Goal: Task Accomplishment & Management: Manage account settings

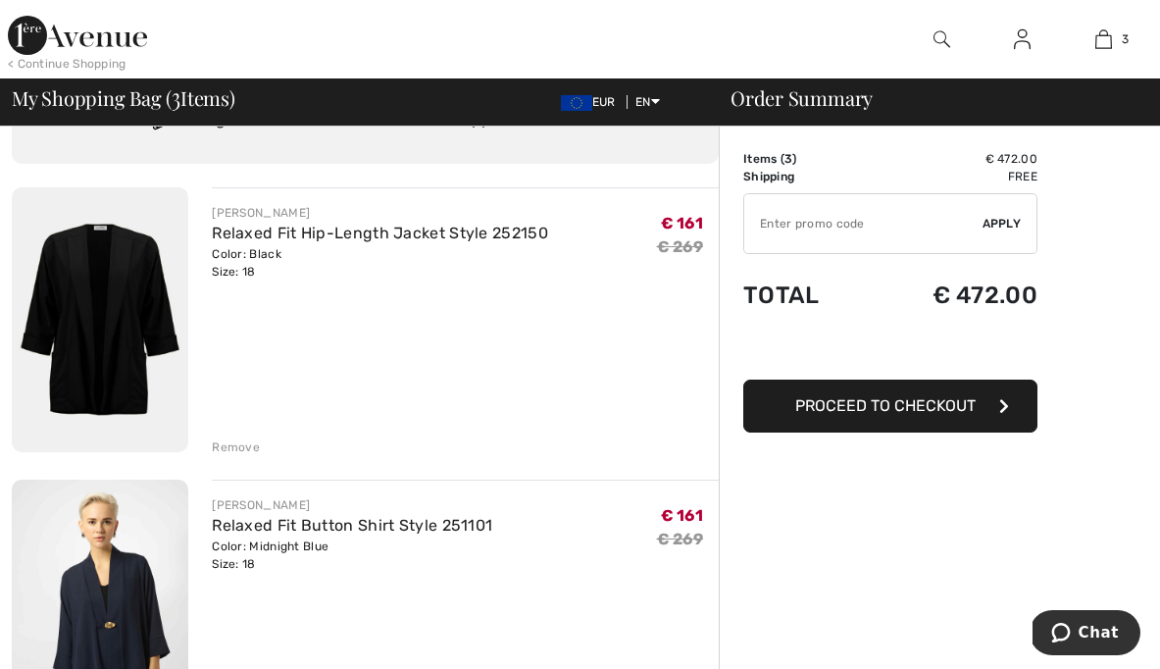
scroll to position [98, 0]
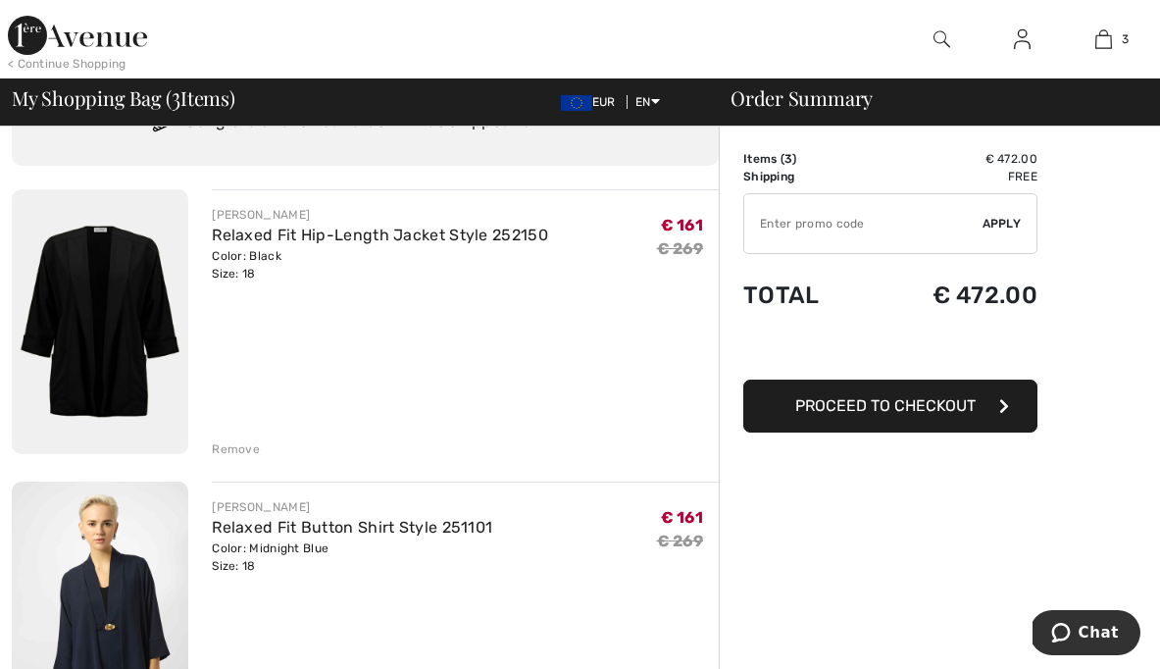
click at [76, 357] on img at bounding box center [100, 321] width 176 height 265
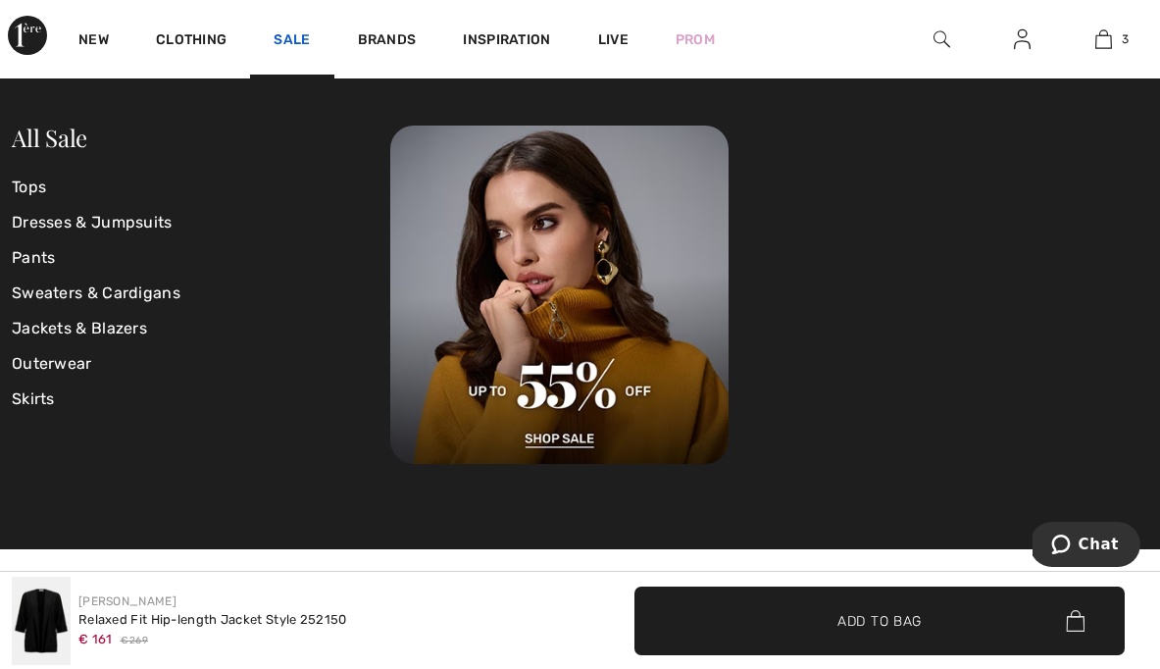
click at [290, 37] on link "Sale" at bounding box center [292, 41] width 36 height 21
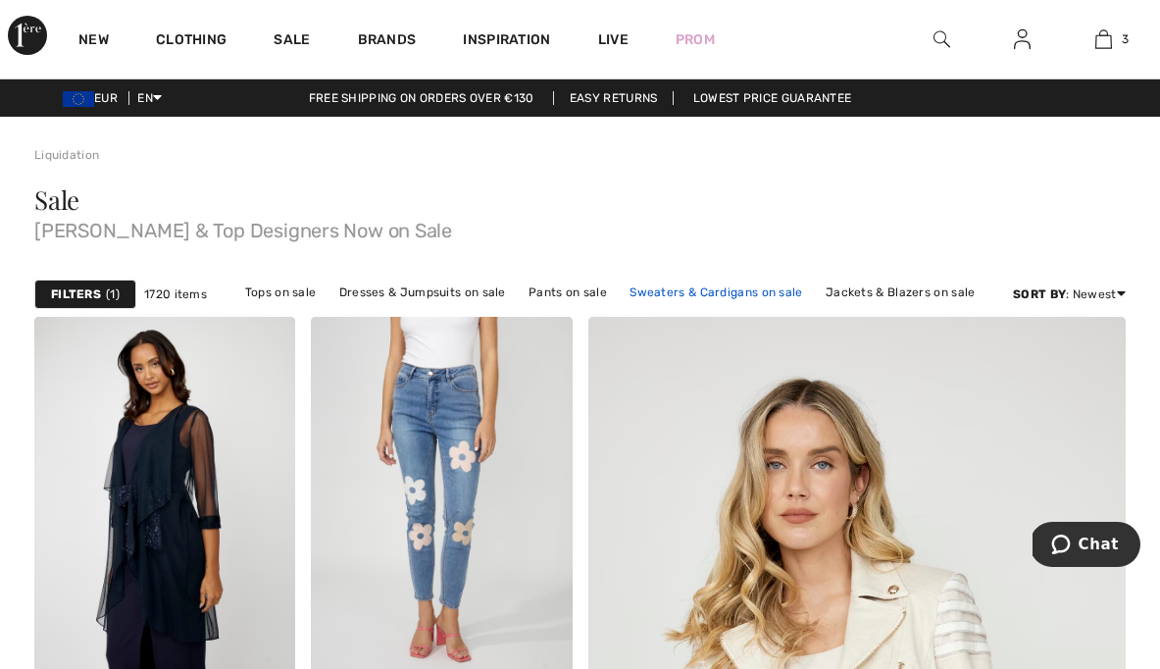
click at [702, 288] on link "Sweaters & Cardigans on sale" at bounding box center [716, 291] width 192 height 25
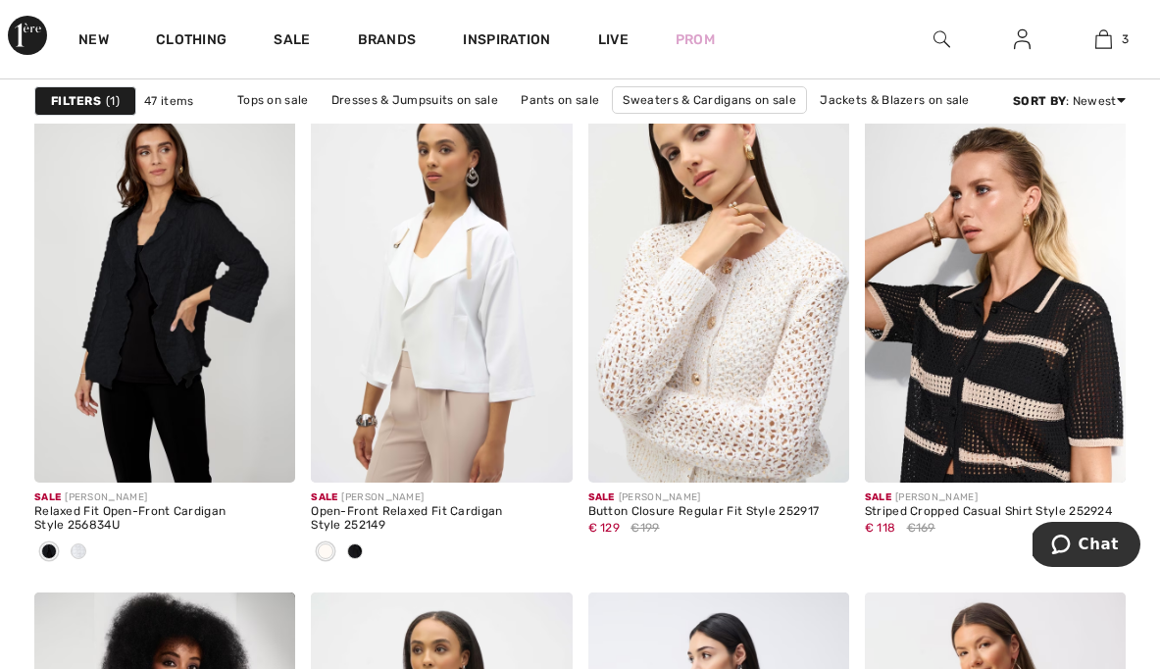
scroll to position [1202, 0]
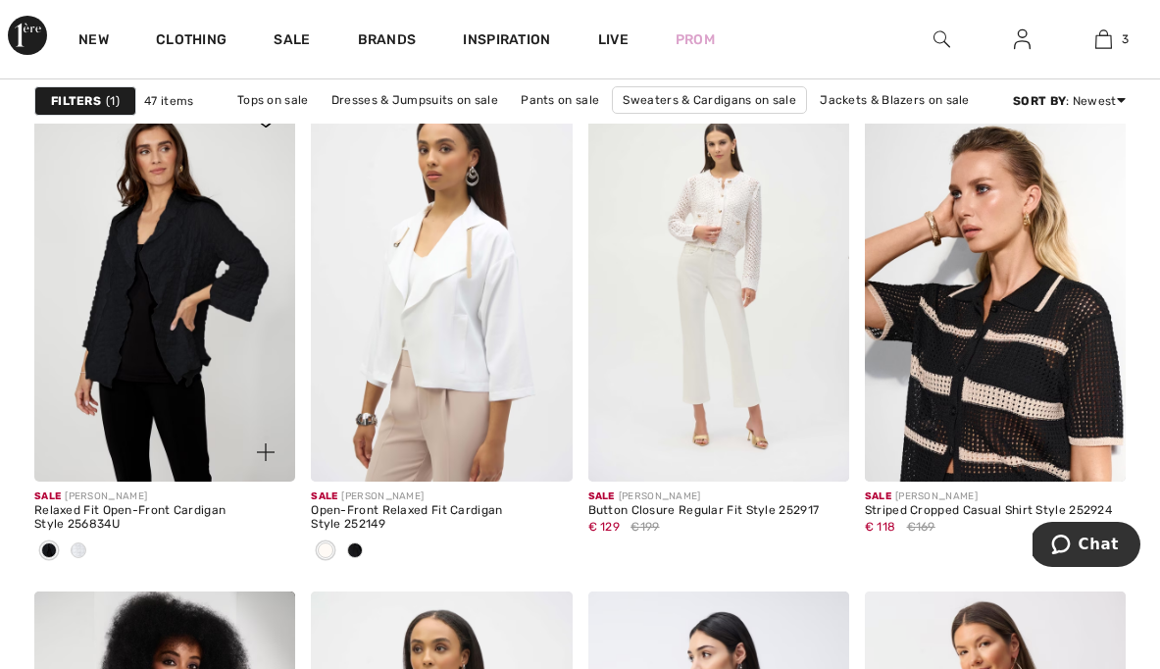
click at [202, 323] on img at bounding box center [164, 285] width 261 height 391
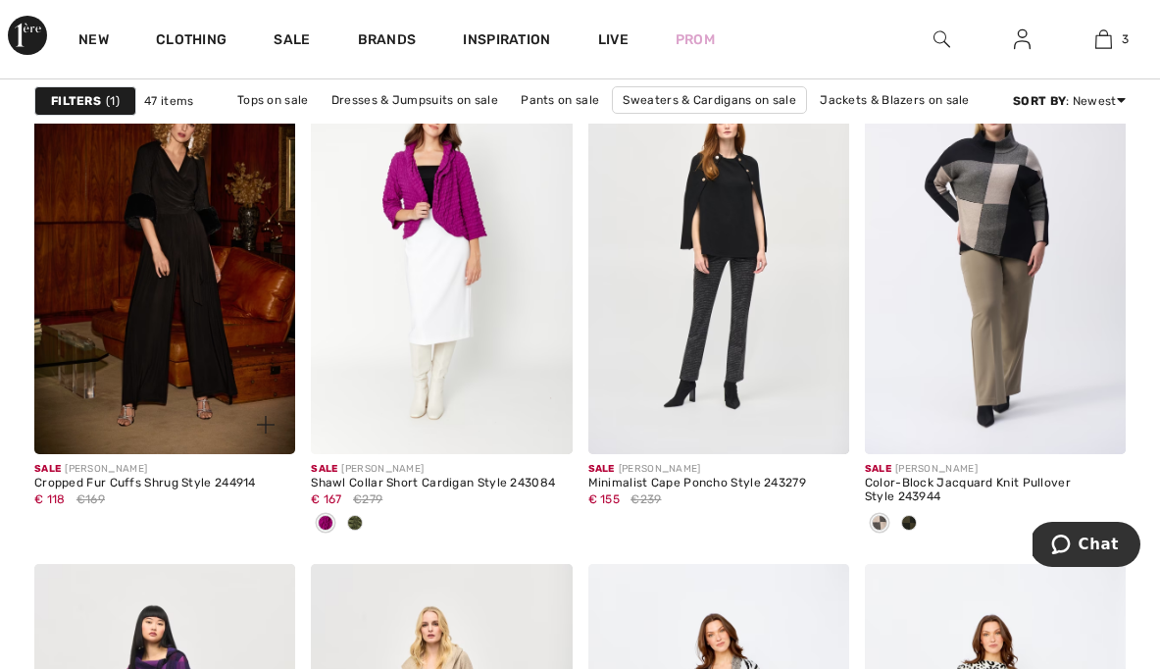
scroll to position [5170, 0]
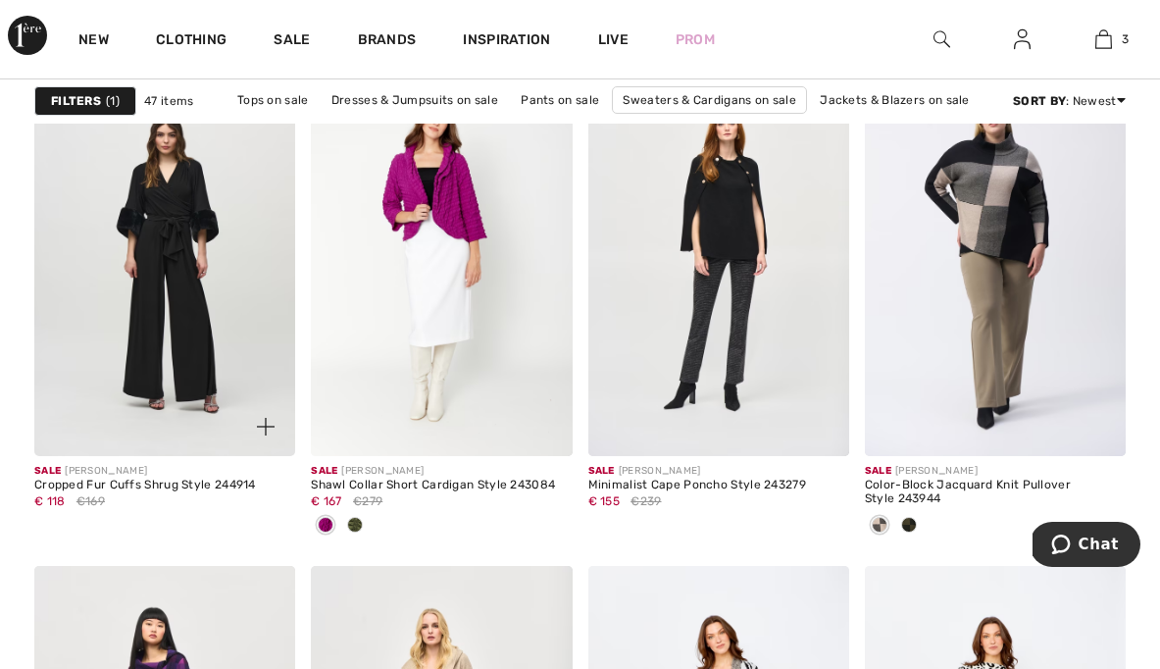
click at [200, 354] on img at bounding box center [164, 260] width 261 height 391
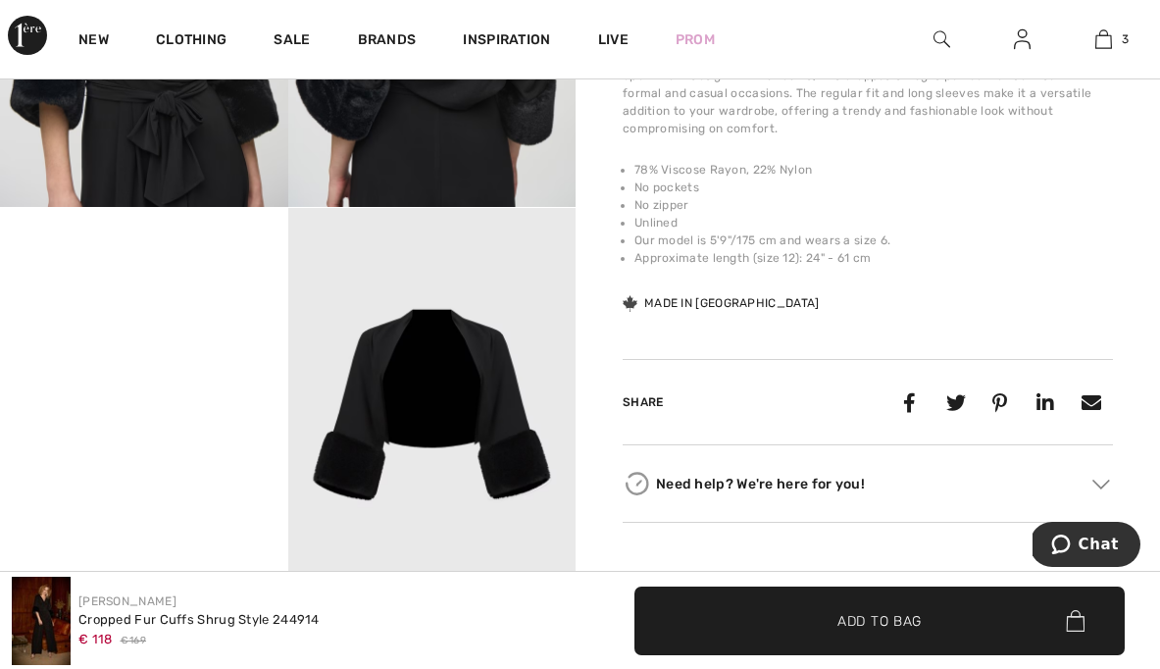
scroll to position [773, 0]
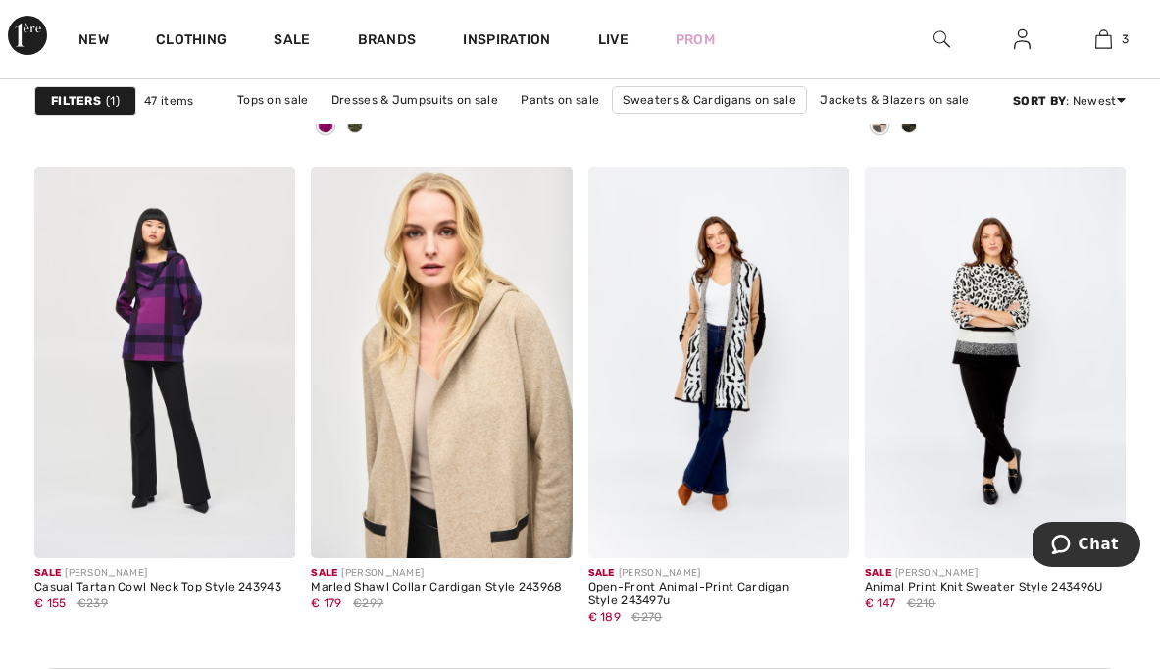
scroll to position [5576, 0]
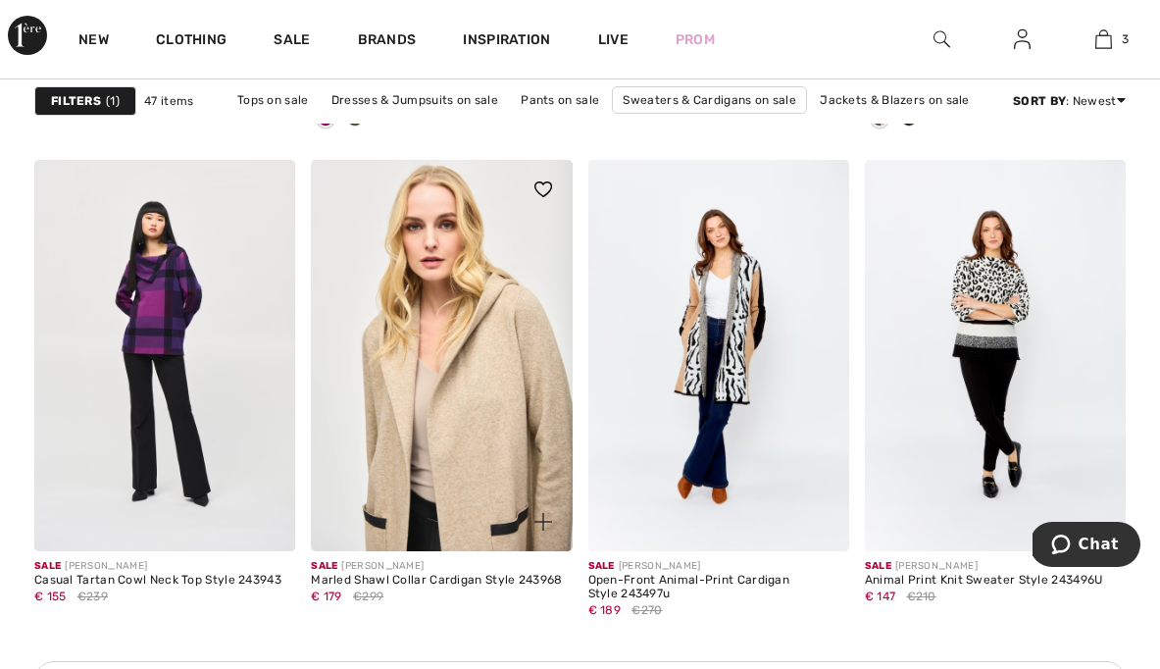
click at [518, 408] on img at bounding box center [441, 355] width 261 height 391
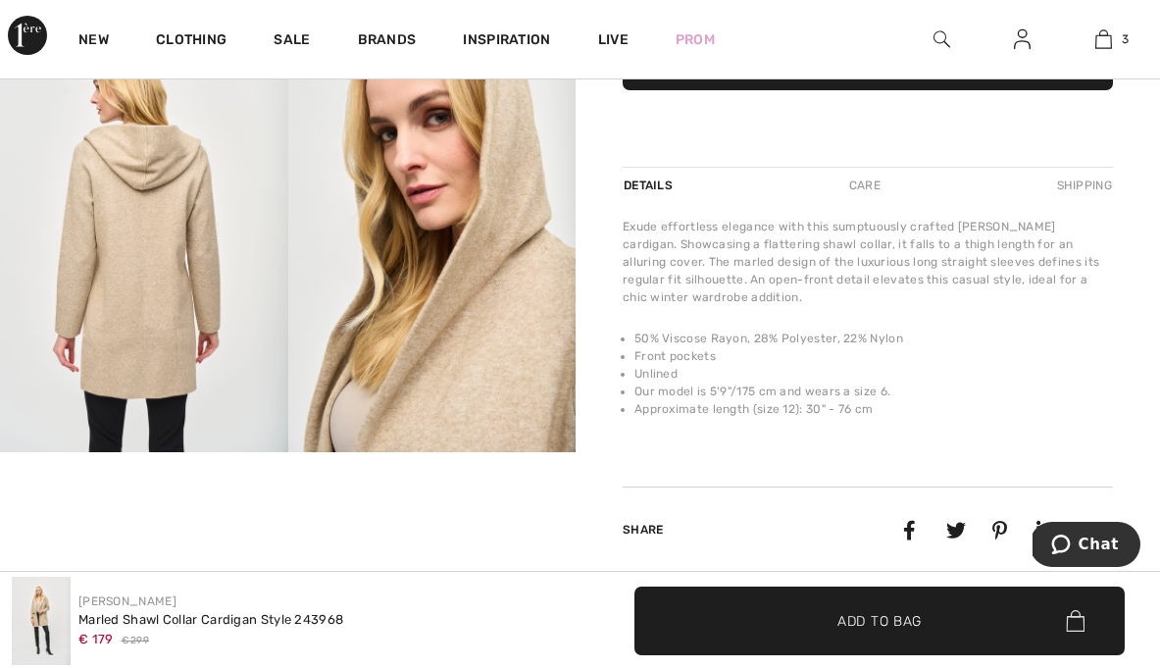
scroll to position [532, 0]
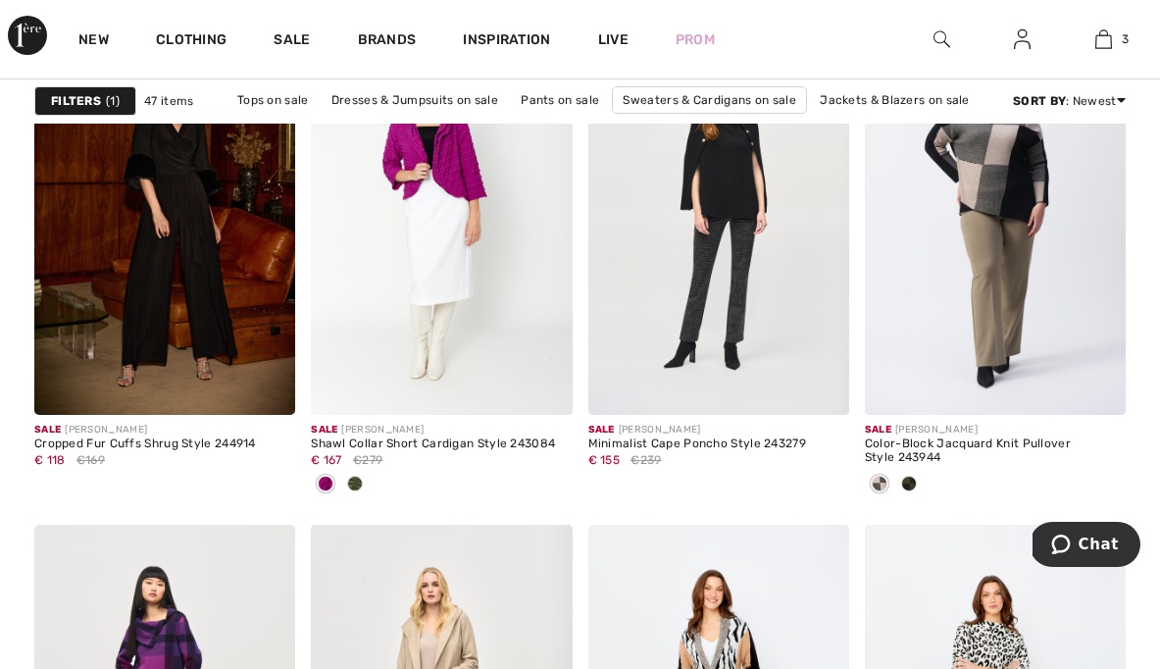
scroll to position [5207, 0]
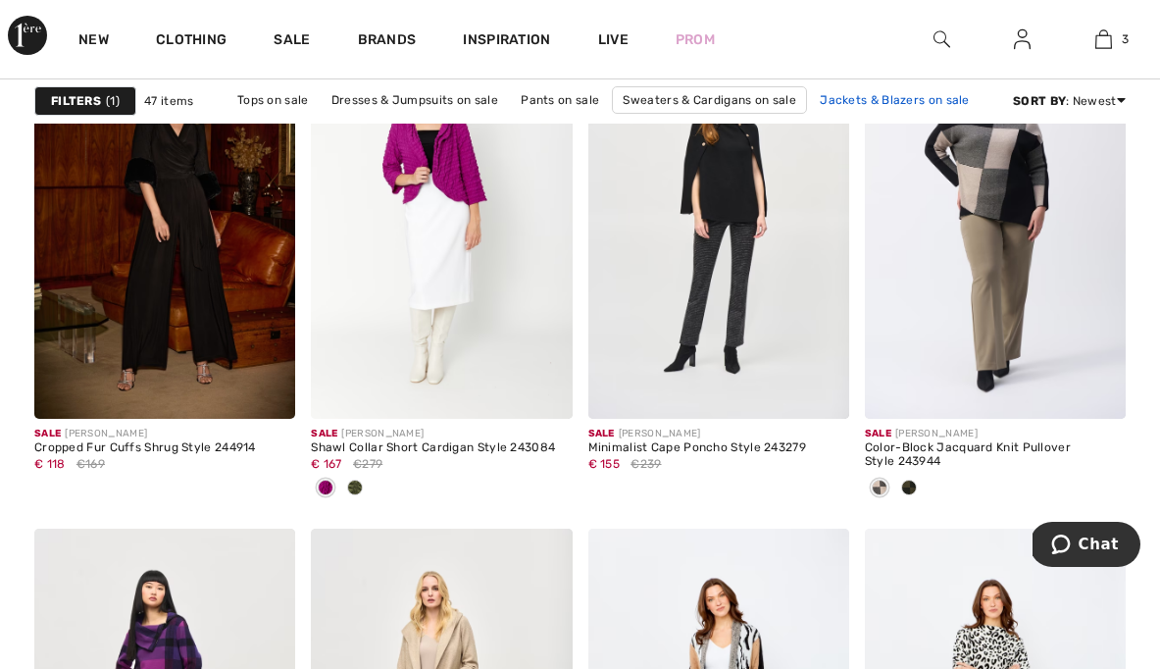
click at [878, 101] on link "Jackets & Blazers on sale" at bounding box center [895, 99] width 170 height 25
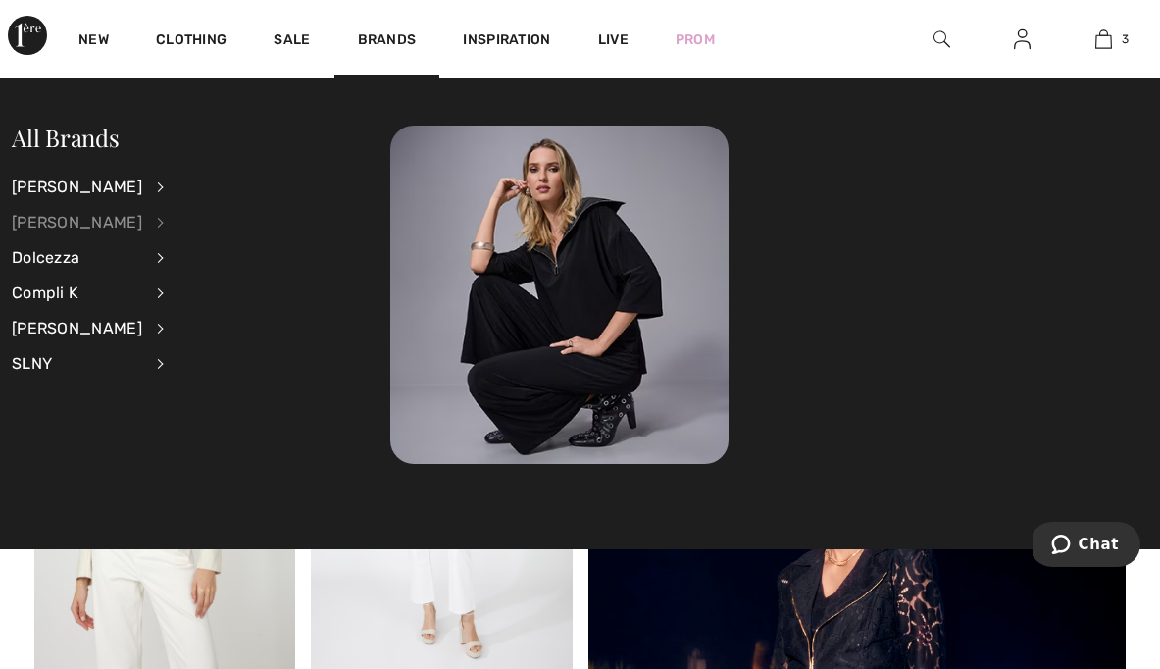
click at [93, 222] on div "[PERSON_NAME]" at bounding box center [77, 222] width 130 height 35
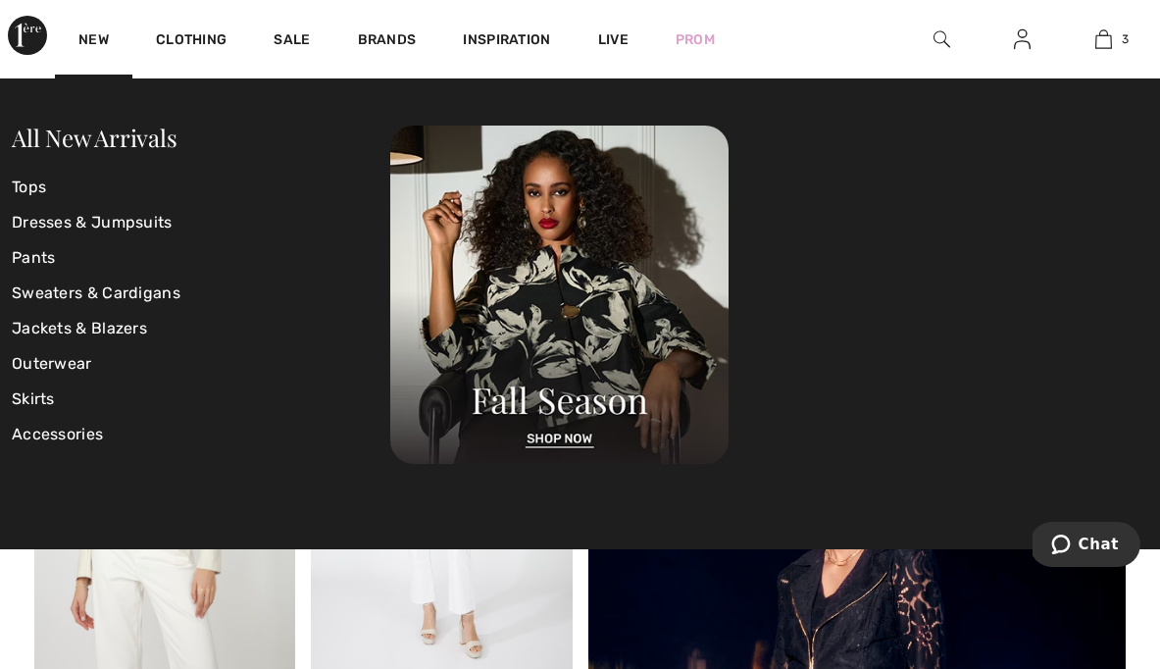
click at [22, 35] on img at bounding box center [27, 35] width 39 height 39
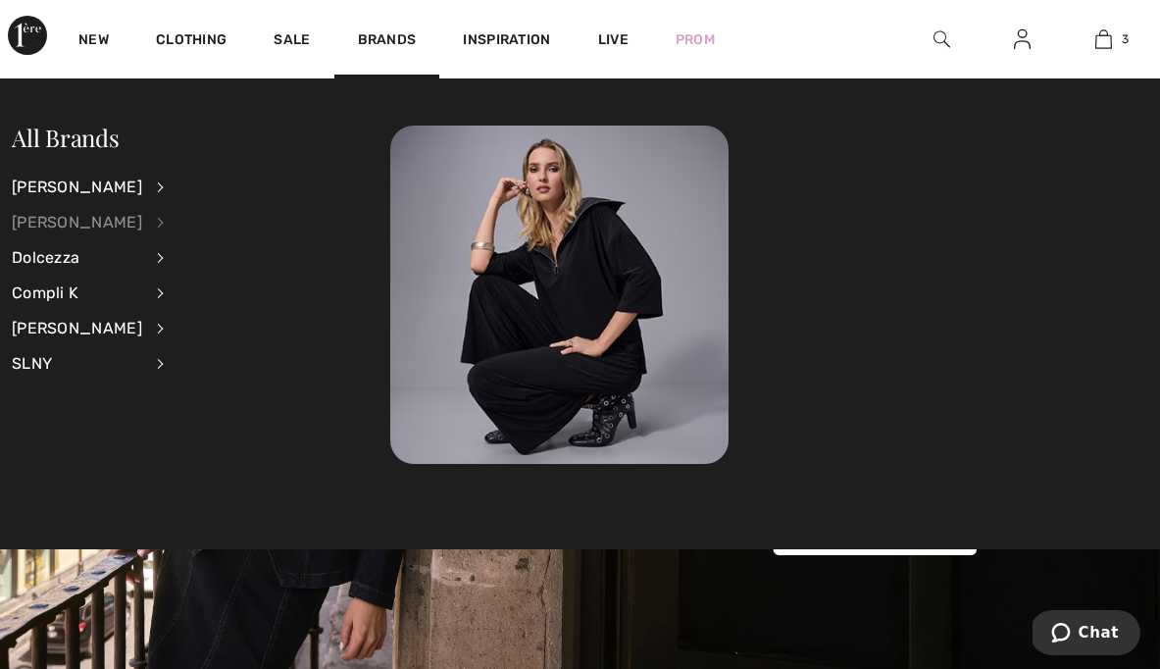
click at [95, 222] on div "[PERSON_NAME]" at bounding box center [77, 222] width 130 height 35
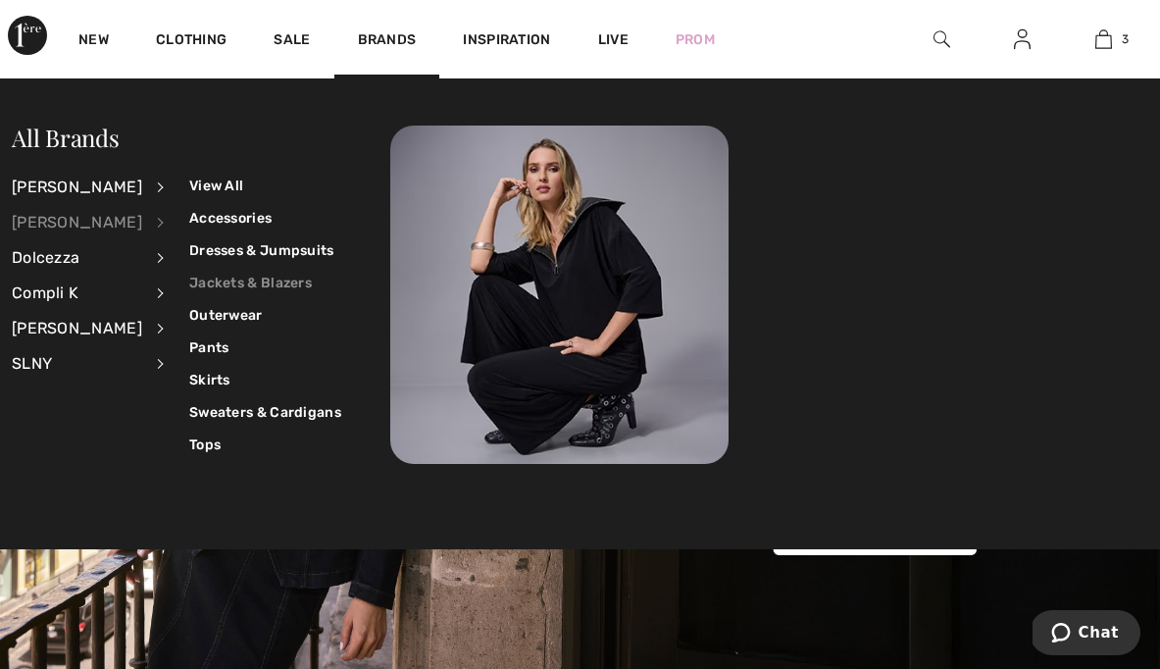
click at [218, 285] on link "Jackets & Blazers" at bounding box center [265, 283] width 152 height 32
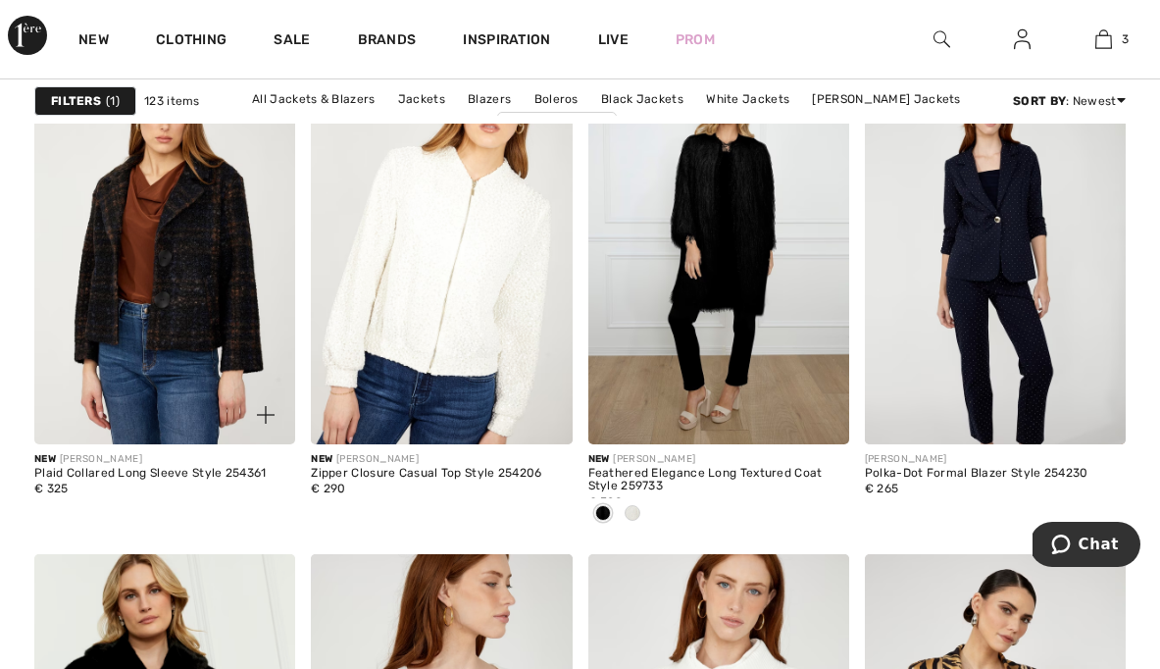
scroll to position [2501, 0]
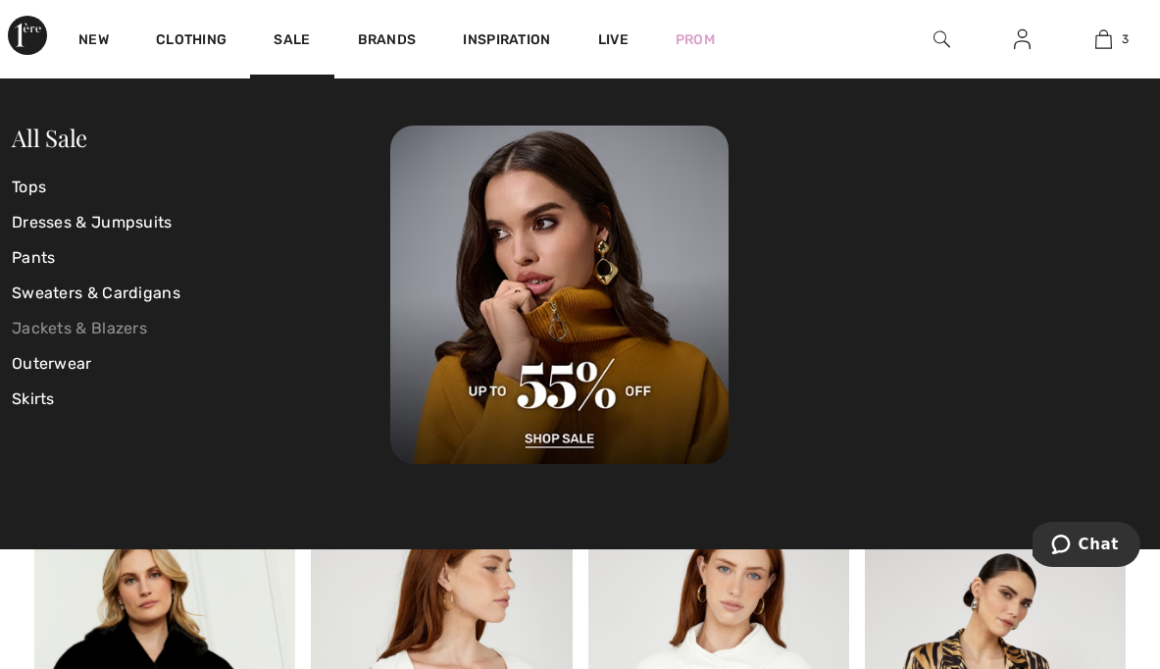
click at [107, 323] on link "Jackets & Blazers" at bounding box center [201, 328] width 378 height 35
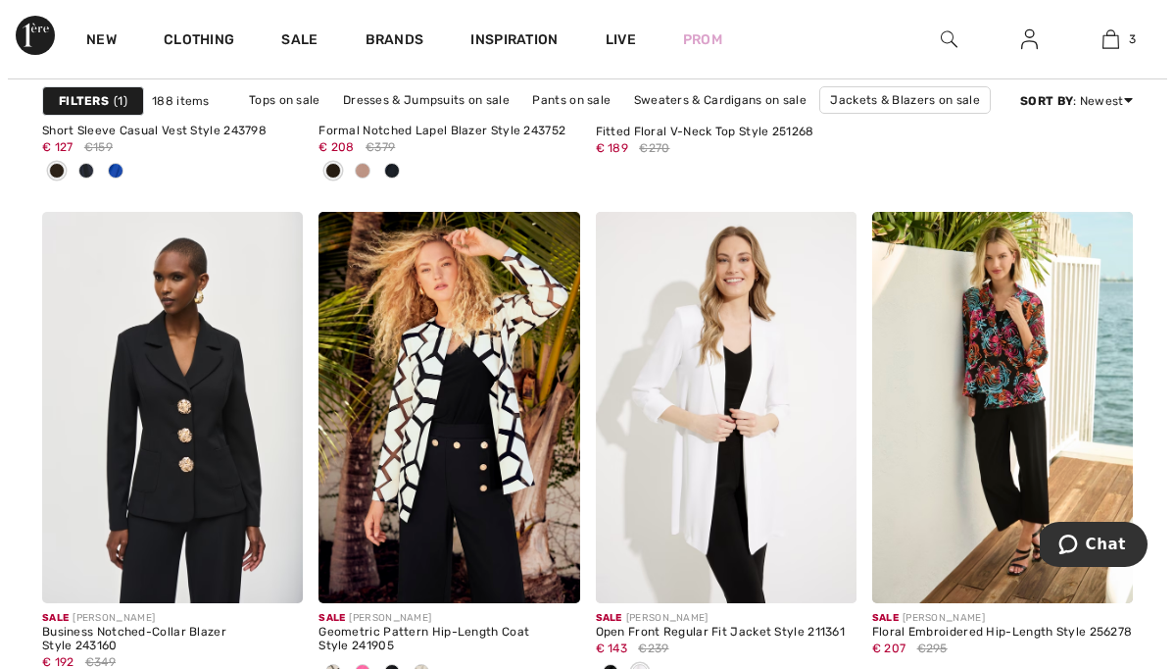
scroll to position [1082, 0]
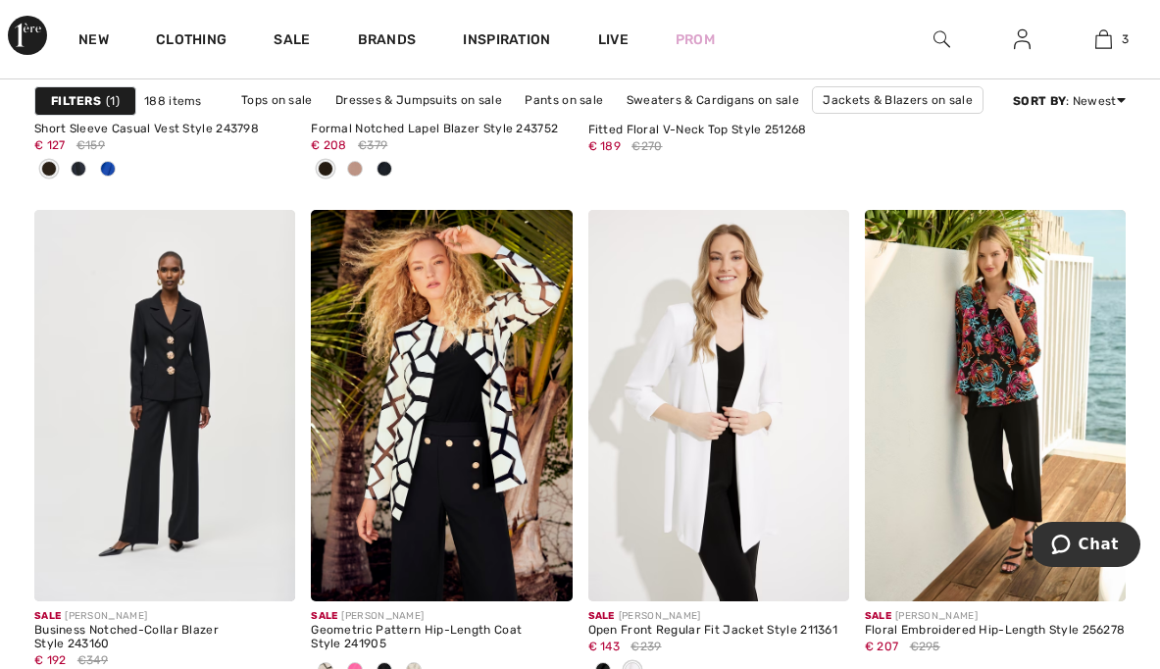
click at [88, 101] on strong "Filters" at bounding box center [76, 101] width 50 height 18
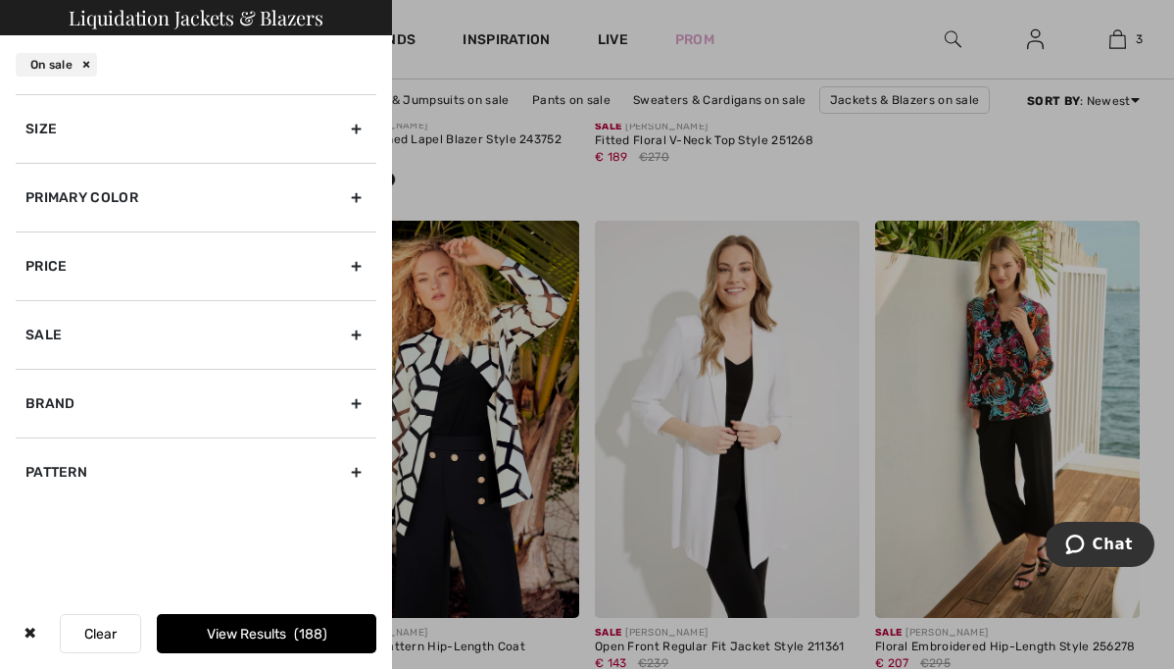
click at [299, 124] on div "Size" at bounding box center [196, 128] width 361 height 69
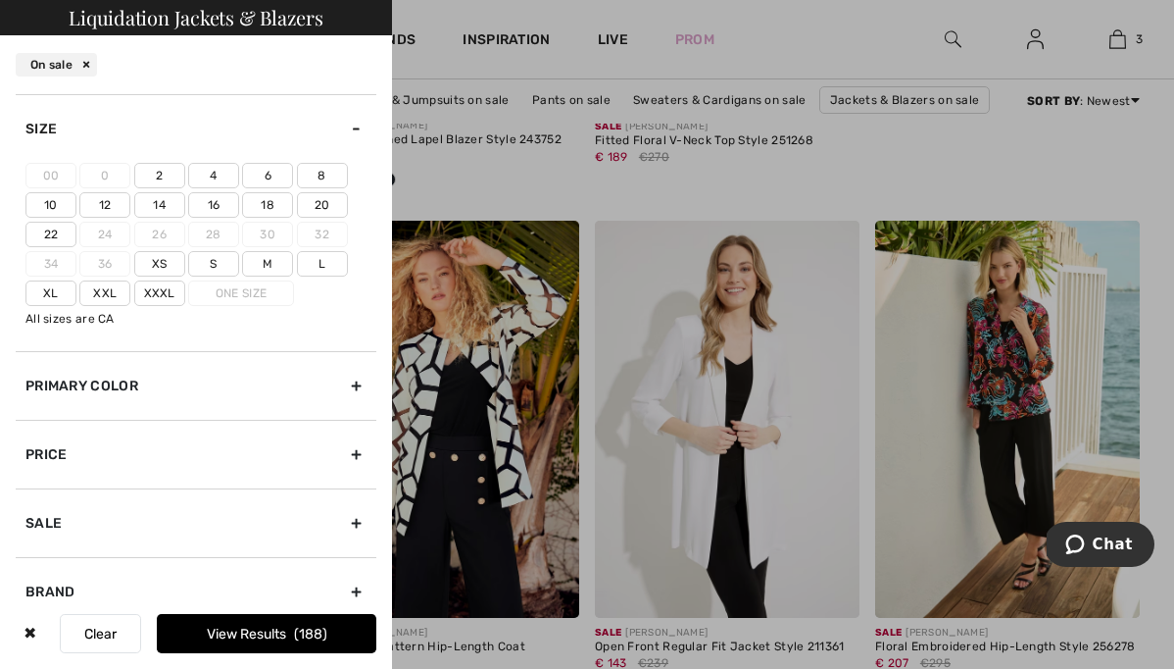
click at [270, 198] on label "18" at bounding box center [267, 204] width 51 height 25
click at [0, 0] on input"] "18" at bounding box center [0, 0] width 0 height 0
click at [316, 201] on label "20" at bounding box center [322, 204] width 51 height 25
click at [0, 0] on input"] "20" at bounding box center [0, 0] width 0 height 0
click at [278, 626] on button "View Results 43" at bounding box center [267, 633] width 220 height 39
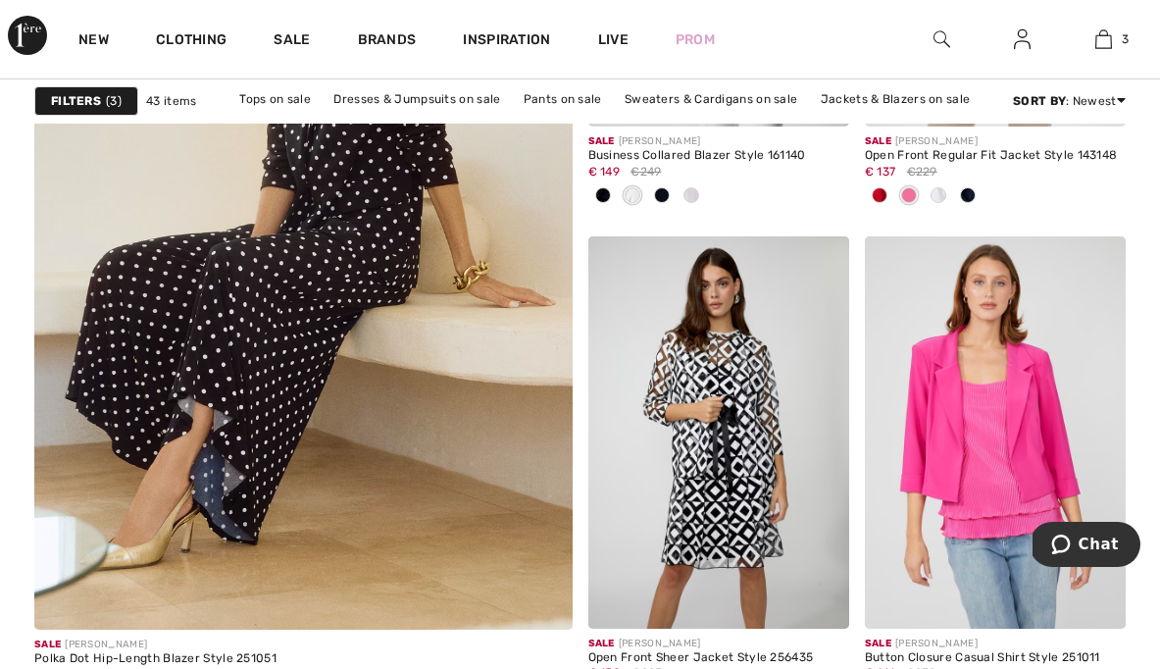
scroll to position [4481, 0]
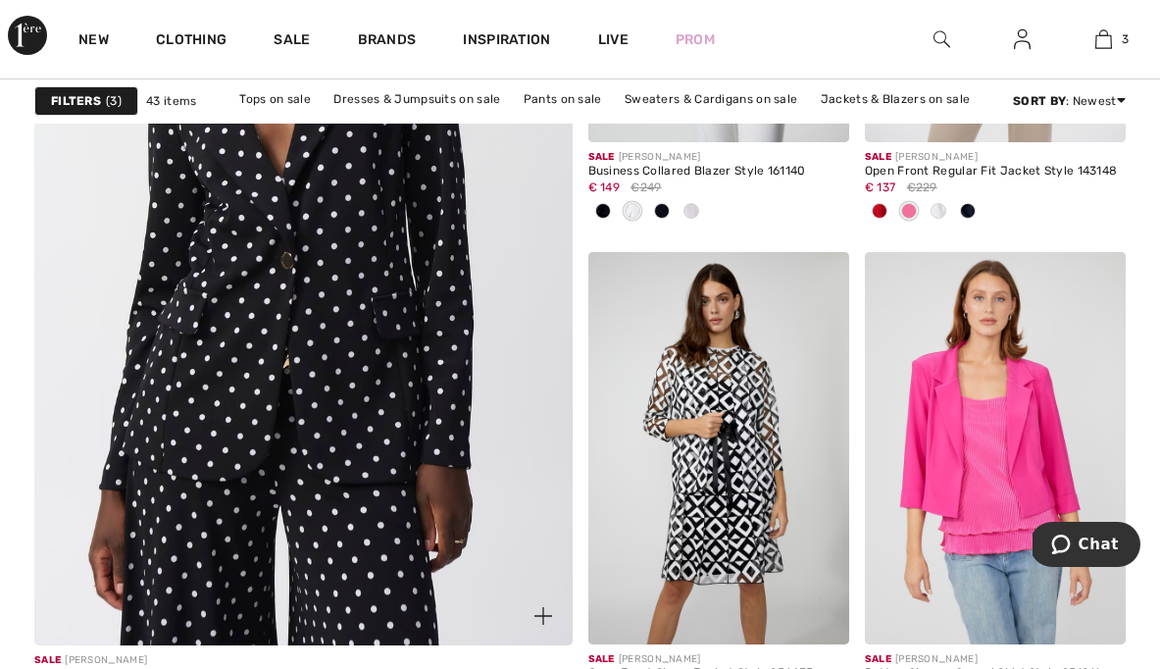
click at [426, 399] on img at bounding box center [302, 235] width 645 height 968
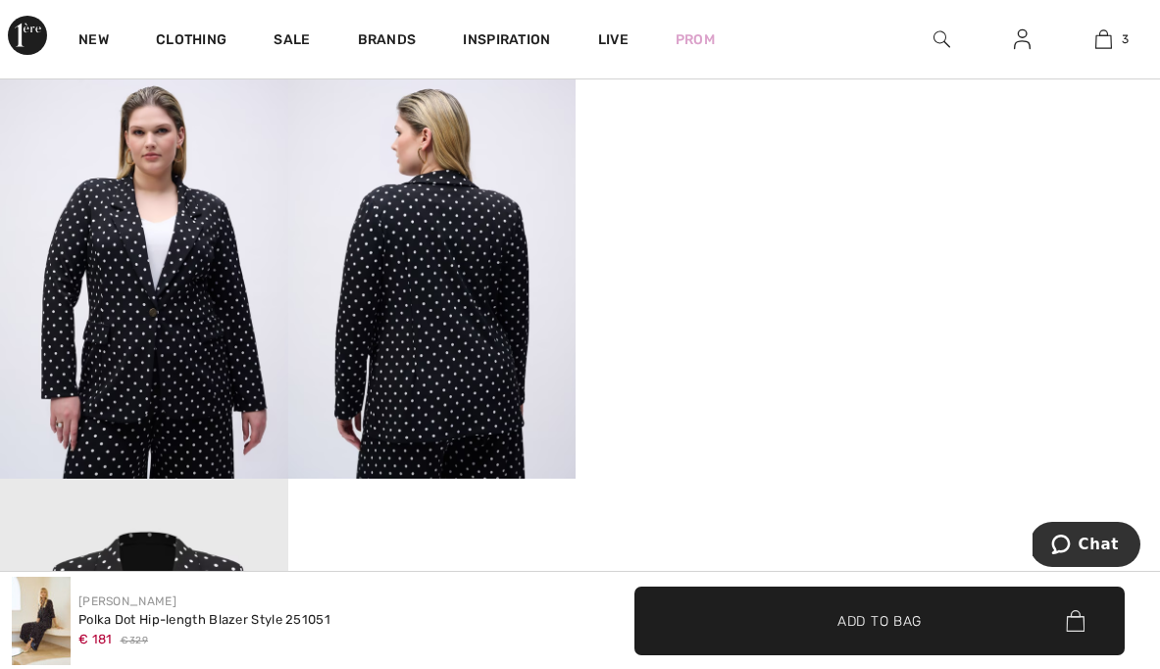
scroll to position [1369, 0]
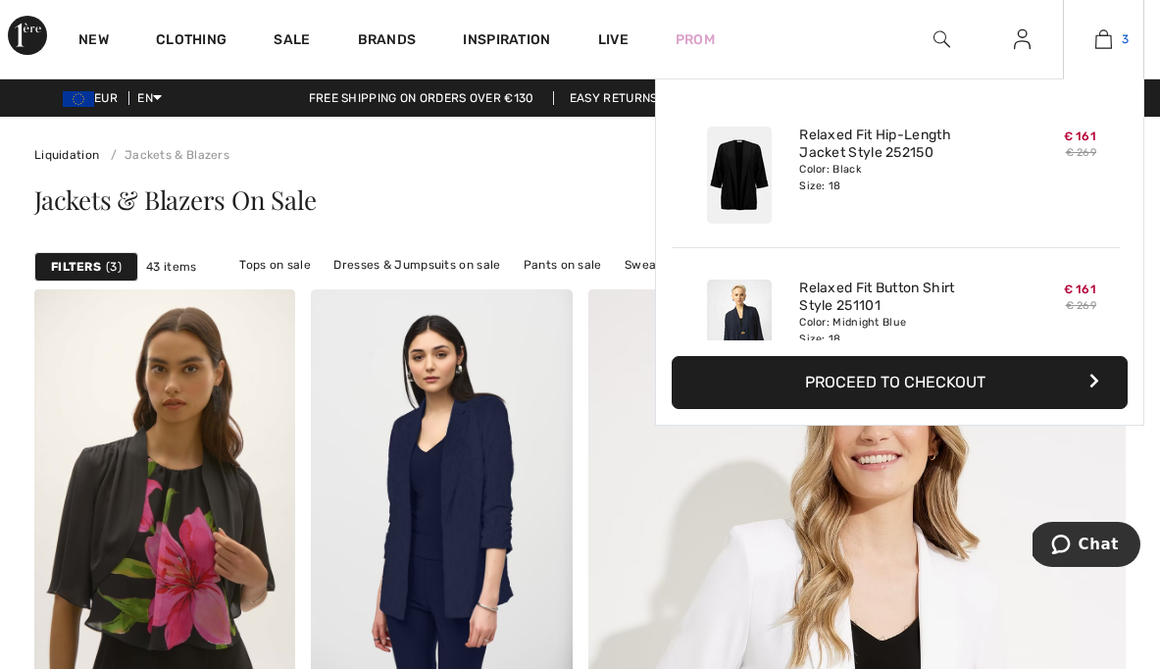
click at [1108, 35] on img at bounding box center [1103, 39] width 17 height 24
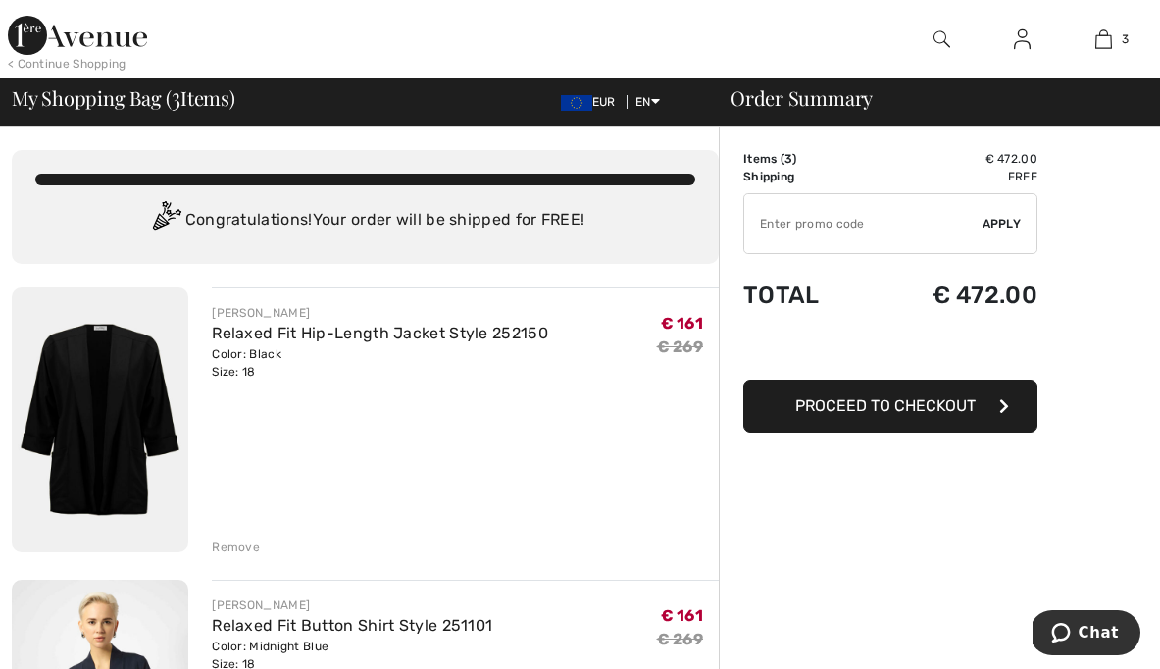
click at [129, 402] on img at bounding box center [100, 419] width 176 height 265
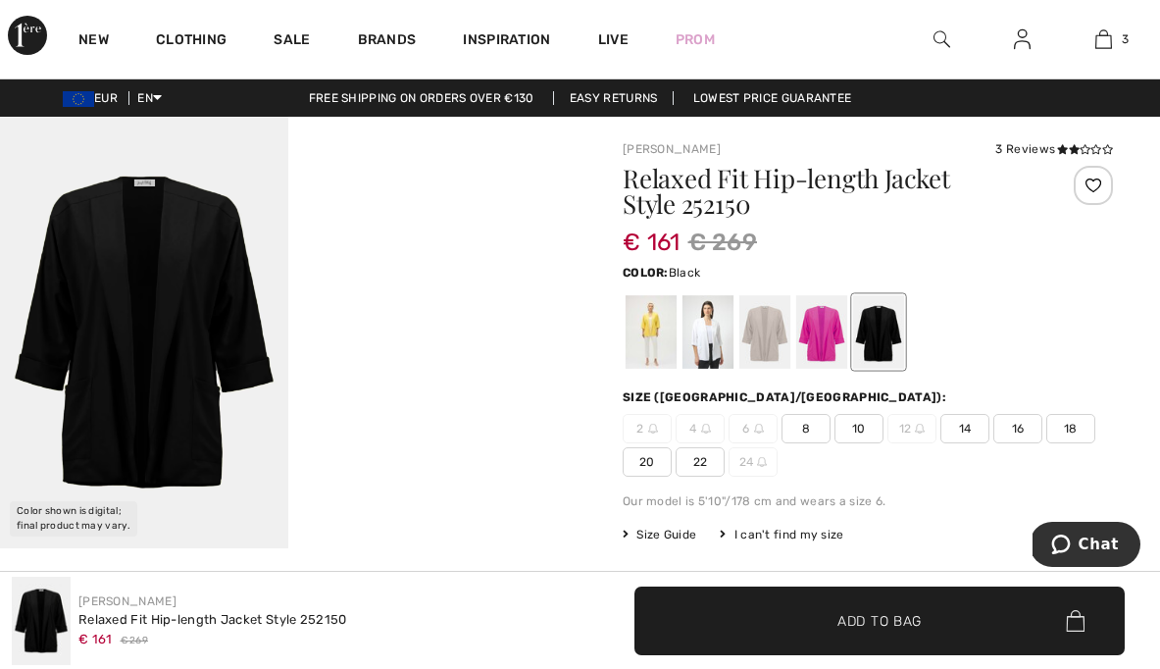
scroll to position [1, 0]
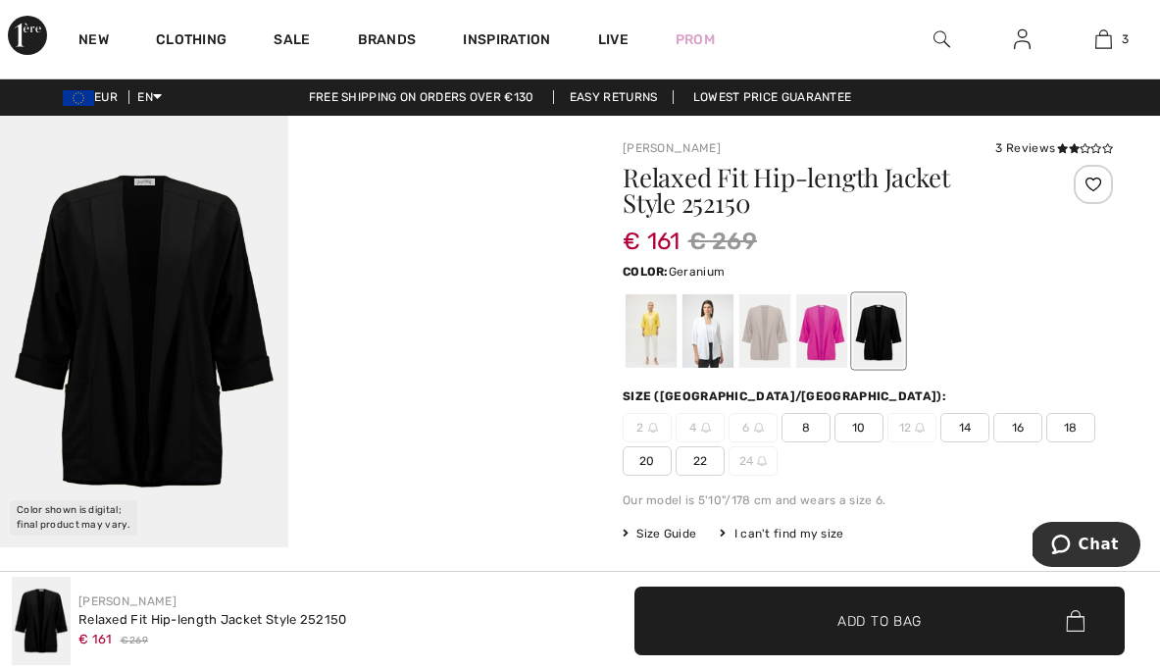
click at [819, 342] on div at bounding box center [821, 331] width 51 height 74
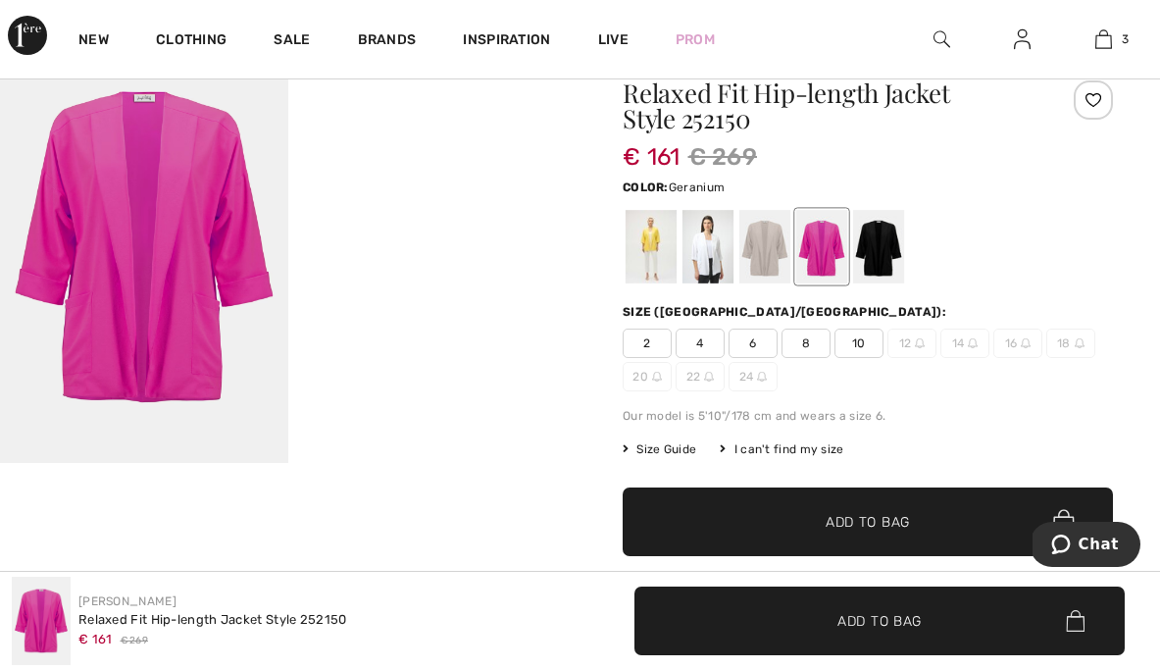
scroll to position [82, 0]
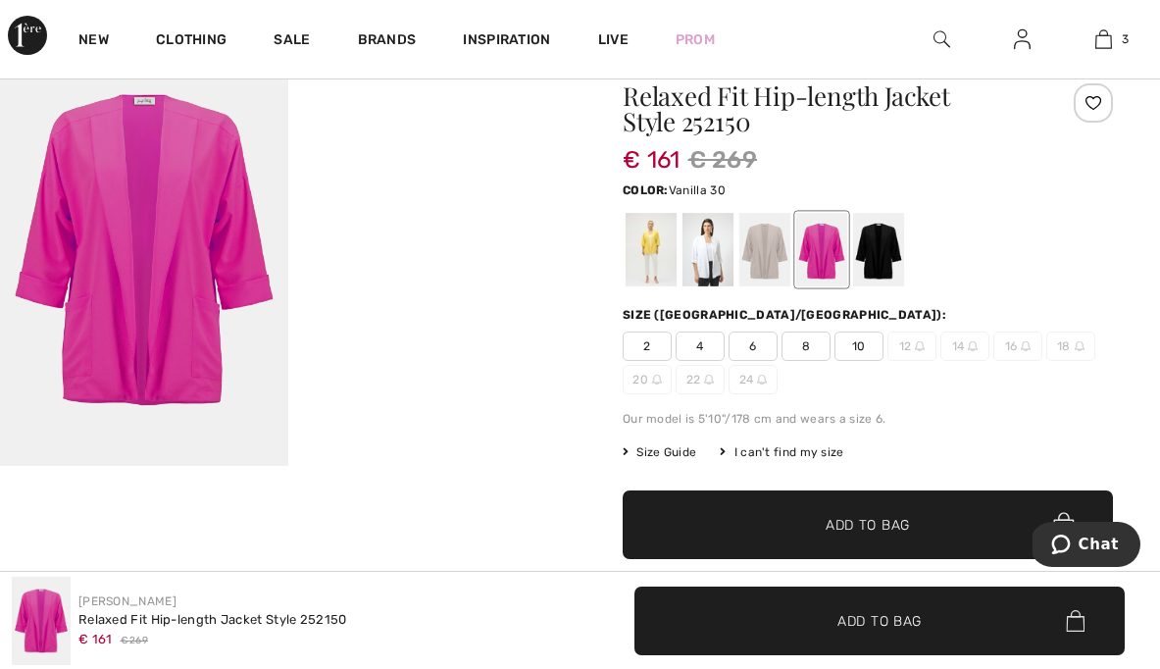
click at [708, 266] on div at bounding box center [707, 250] width 51 height 74
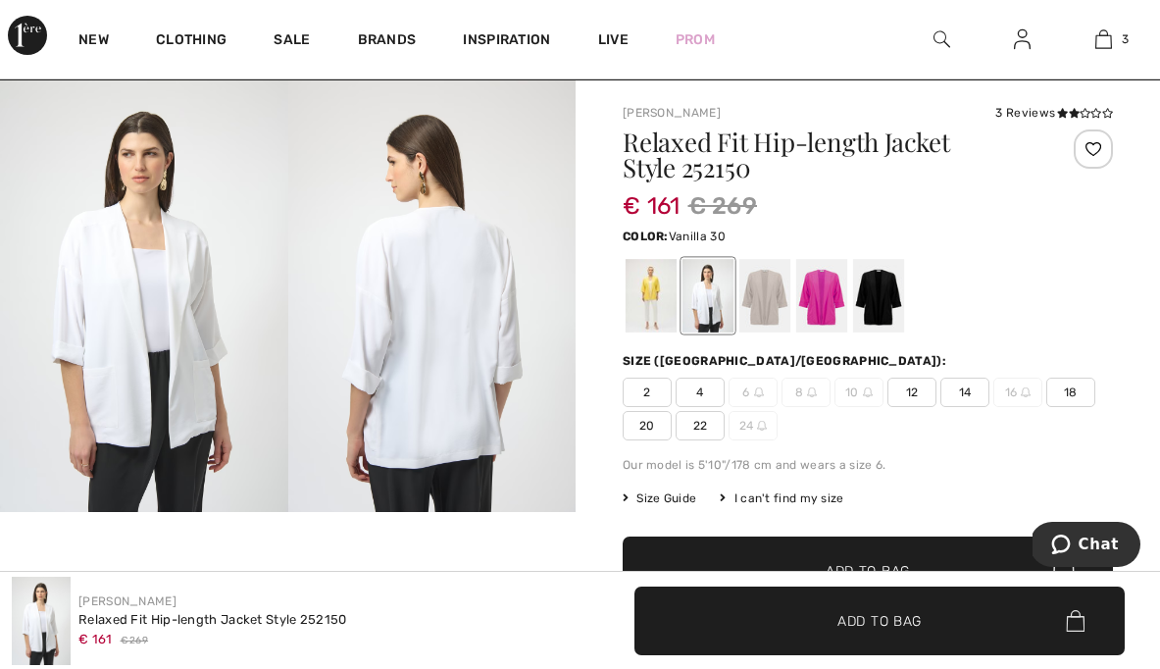
scroll to position [0, 0]
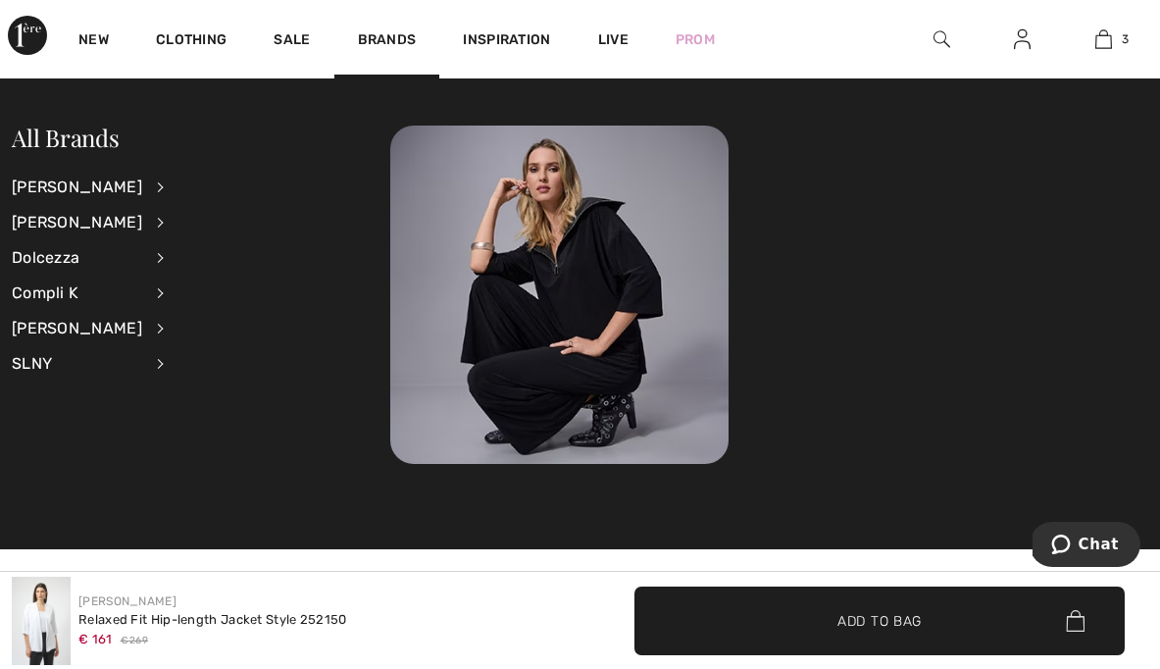
click at [1023, 41] on img at bounding box center [1022, 39] width 17 height 24
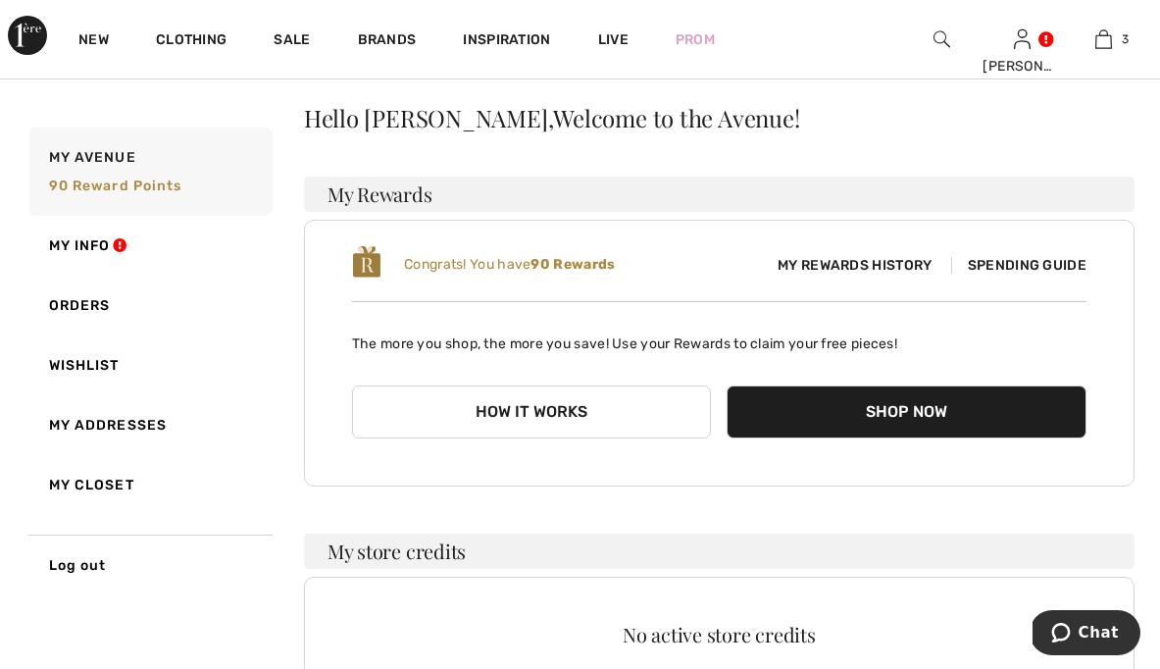
scroll to position [184, 0]
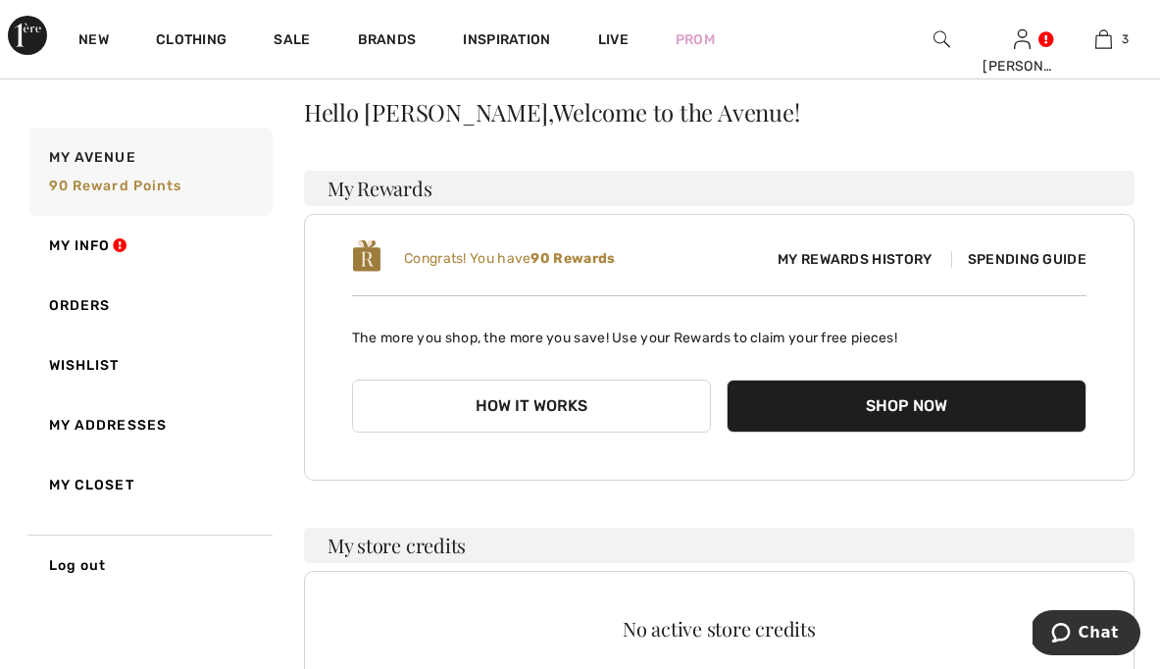
click at [836, 259] on span "My Rewards History" at bounding box center [854, 259] width 185 height 21
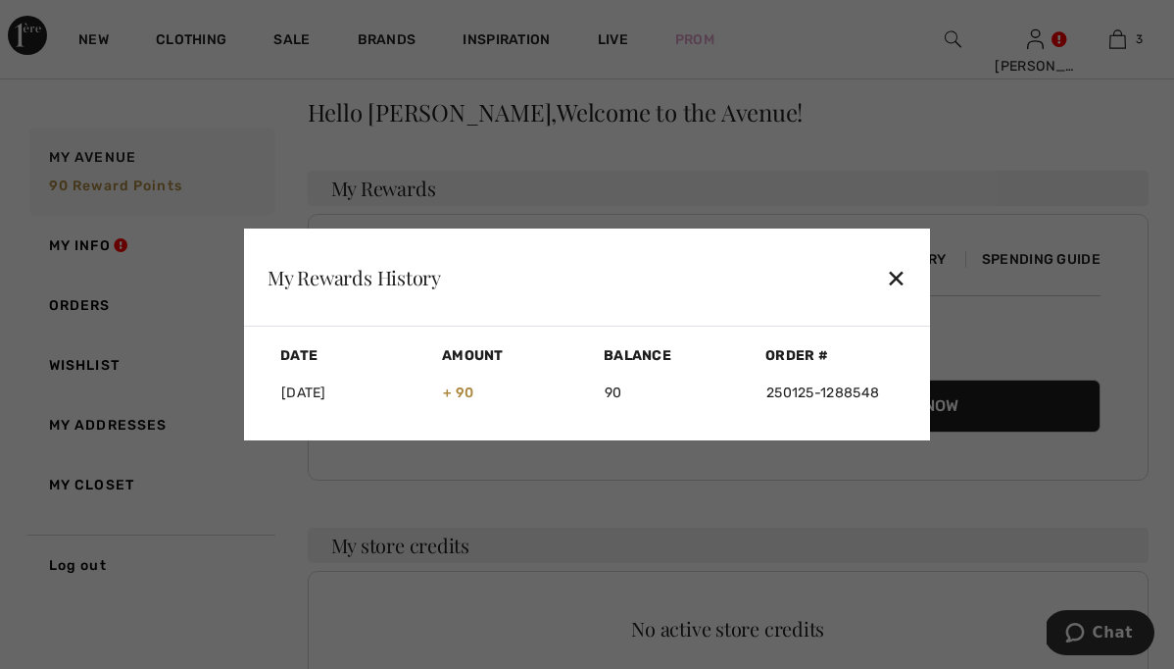
click at [891, 277] on div "✕" at bounding box center [896, 277] width 21 height 41
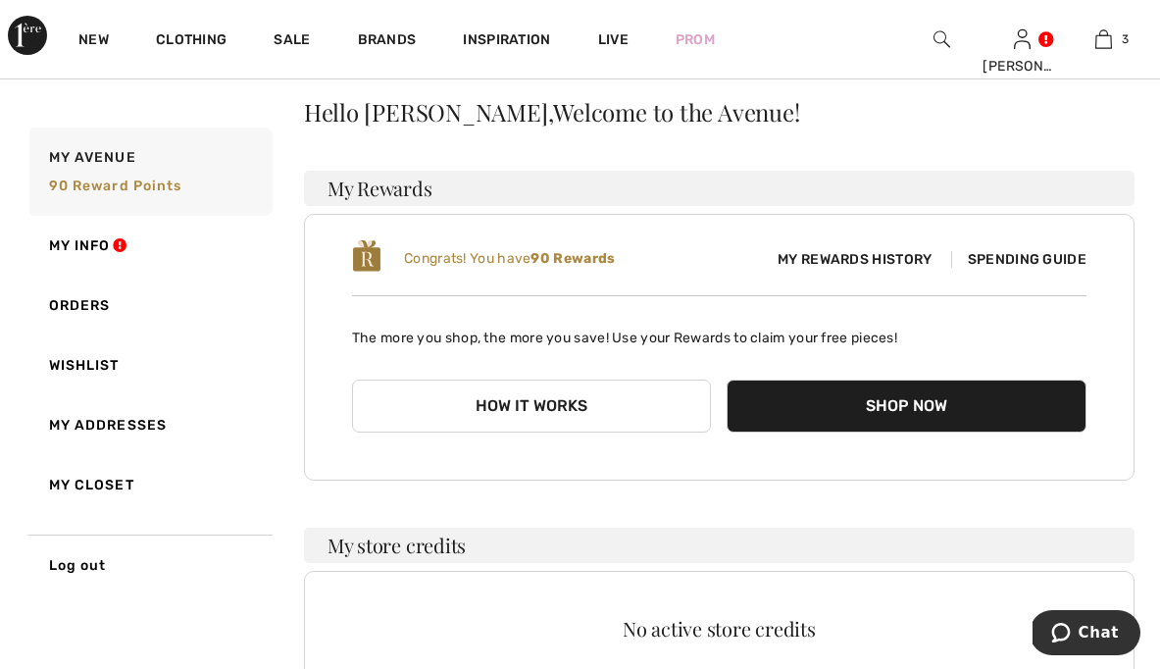
click at [1024, 257] on span "Spending Guide" at bounding box center [1018, 259] width 135 height 17
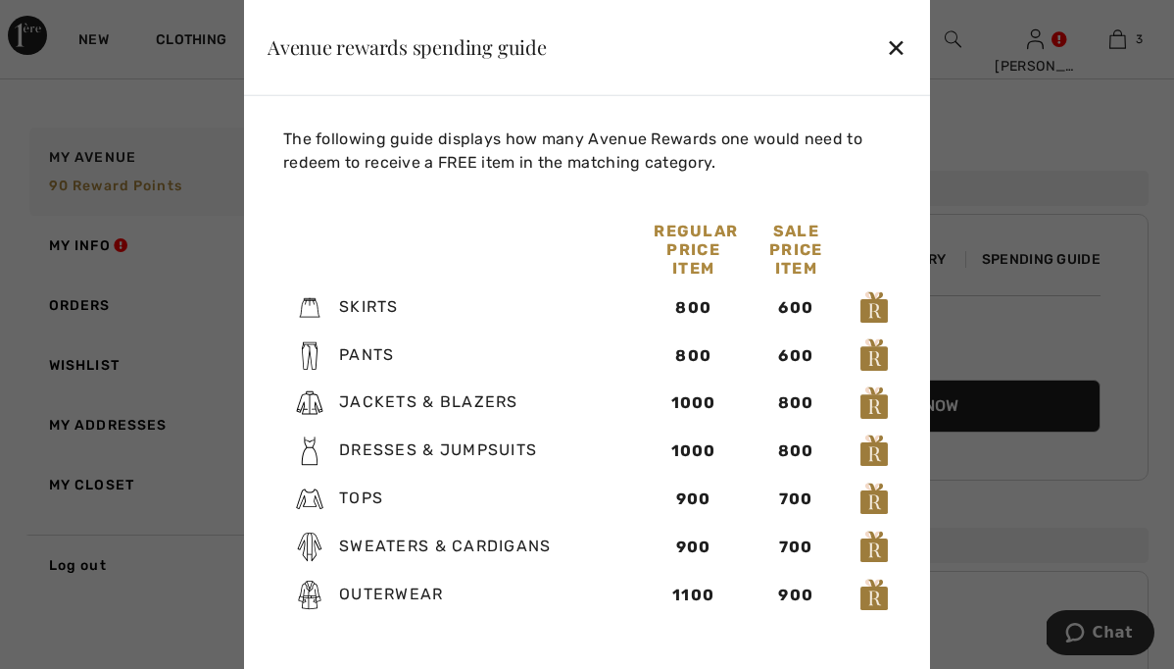
click at [898, 50] on div "✕" at bounding box center [896, 45] width 21 height 41
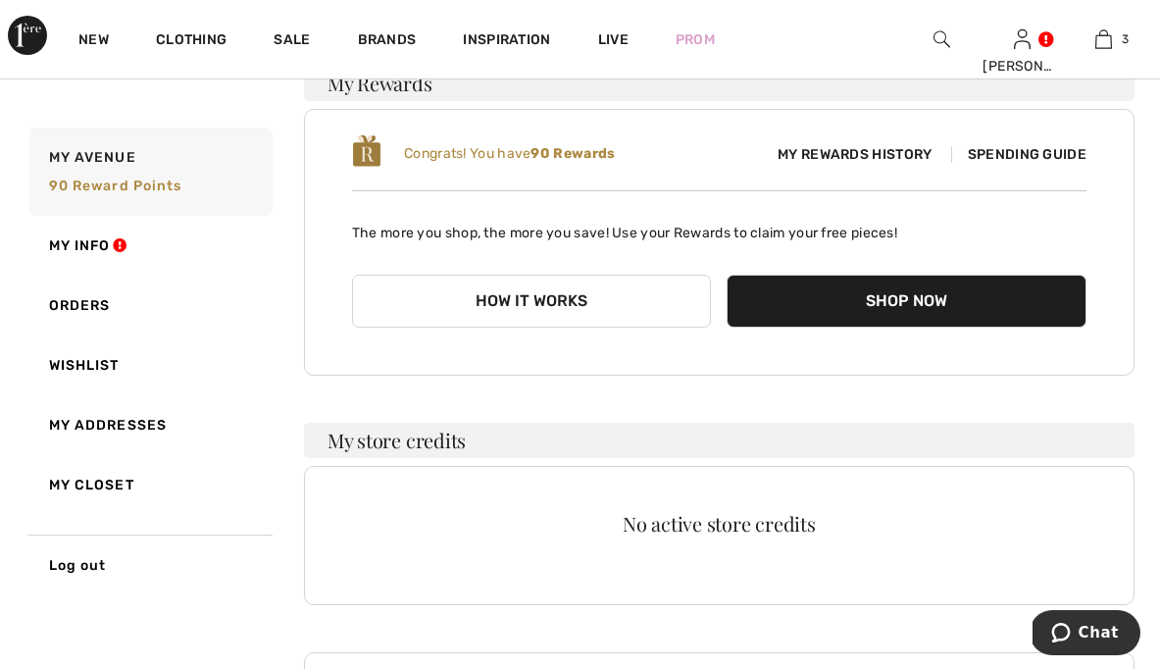
scroll to position [0, 0]
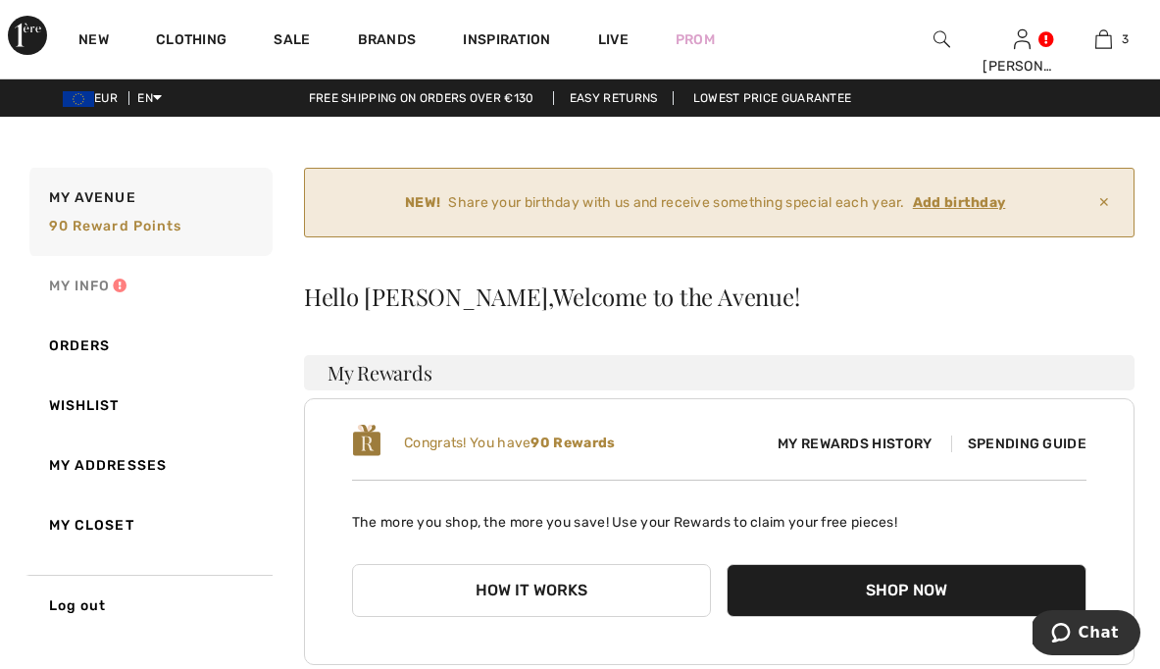
click at [97, 288] on link "My Info" at bounding box center [148, 286] width 247 height 60
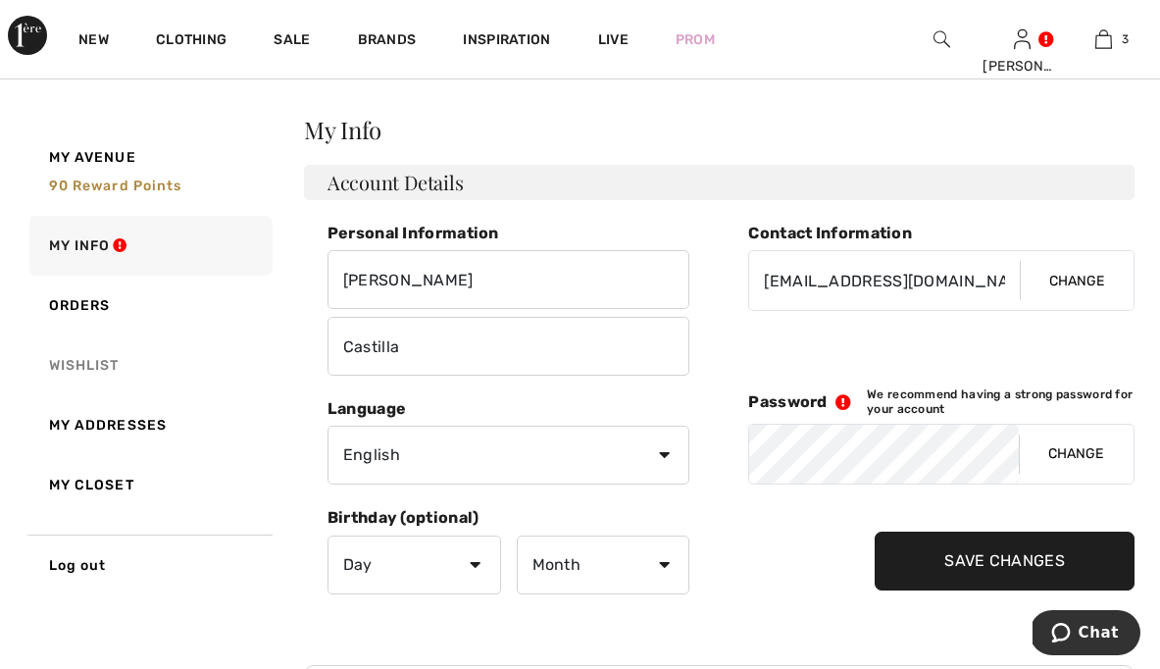
scroll to position [200, 0]
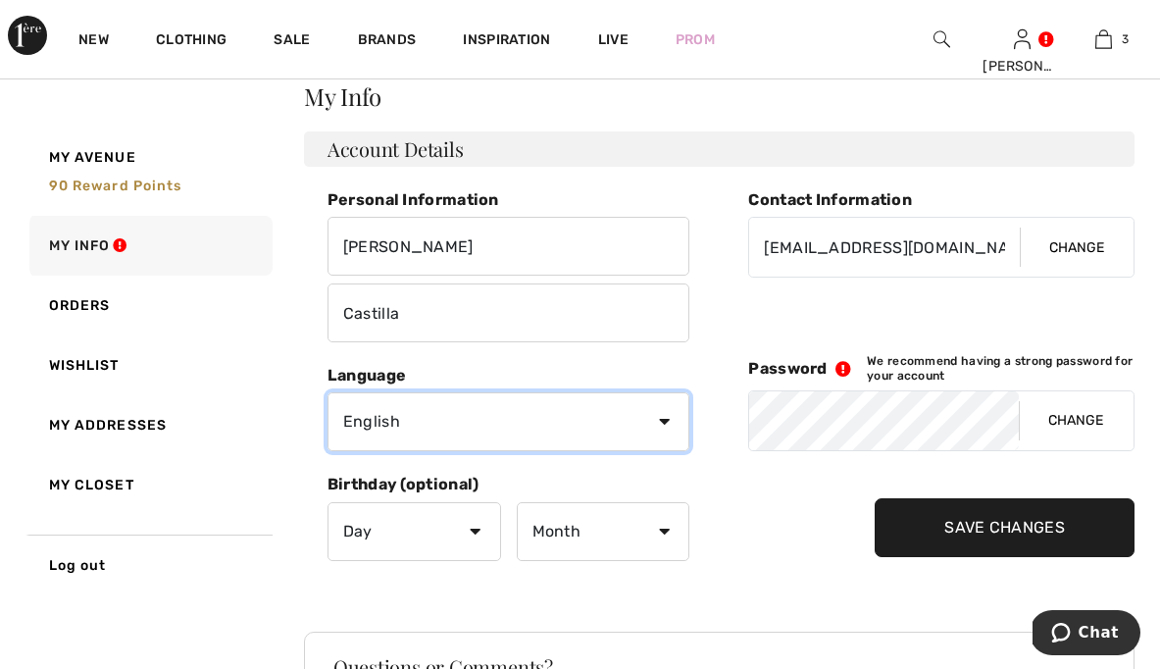
click at [659, 421] on select "English Français" at bounding box center [508, 421] width 363 height 59
select select "Fr"
click at [327, 392] on select "English Français" at bounding box center [508, 421] width 363 height 59
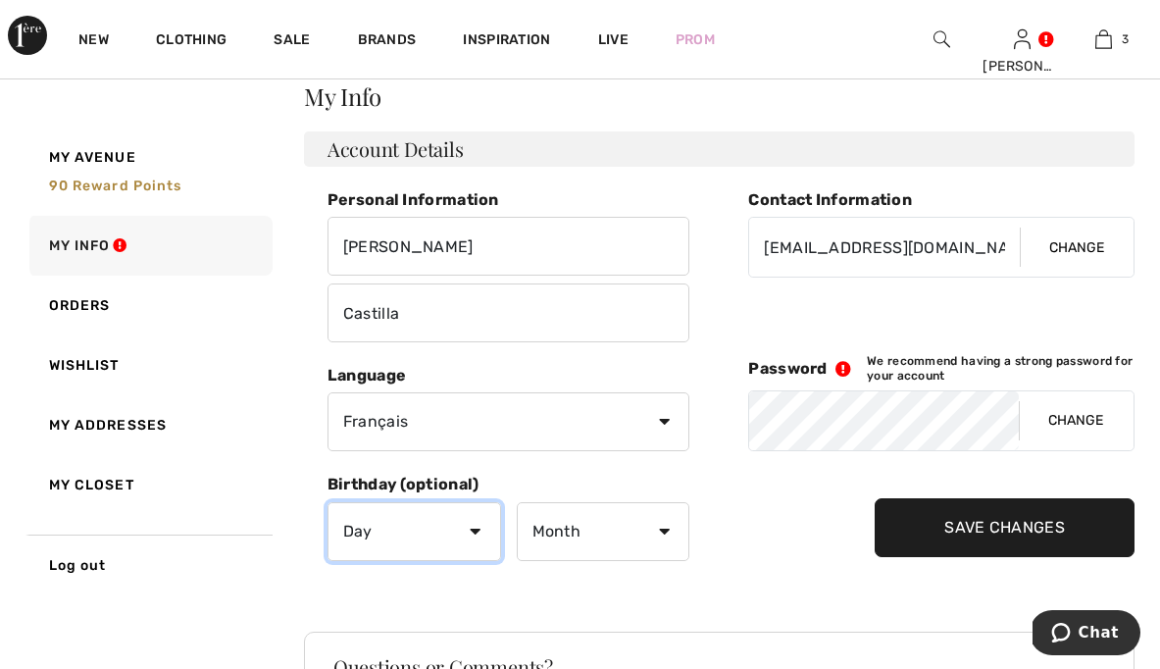
click at [474, 532] on select "Day 1 2 3 4 5 6 7 8 9 10 11 12 13 14 15 16 17 18 19 20 21 22 23 24 25 26 27 28 …" at bounding box center [414, 531] width 174 height 59
select select "25"
click at [327, 502] on select "Day 1 2 3 4 5 6 7 8 9 10 11 12 13 14 15 16 17 18 19 20 21 22 23 24 25 26 27 28 …" at bounding box center [414, 531] width 174 height 59
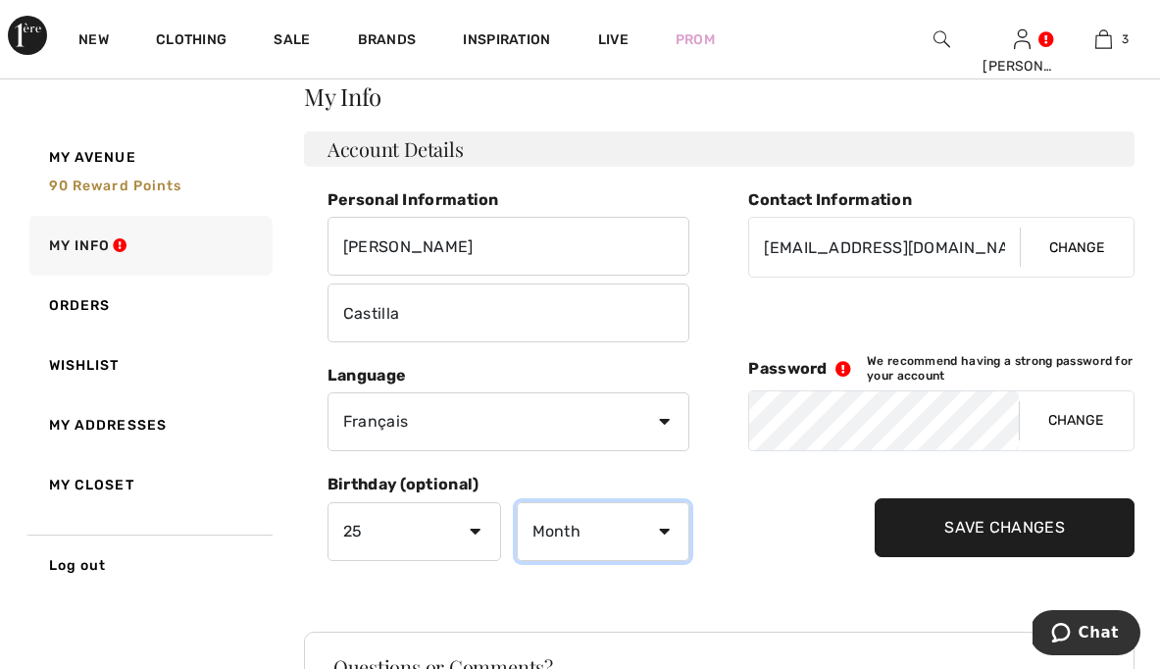
click at [663, 534] on select "Month January February March April May June July August September October Novem…" at bounding box center [604, 531] width 174 height 59
select select "5"
click at [517, 502] on select "Month January February March April May June July August September October Novem…" at bounding box center [604, 531] width 174 height 59
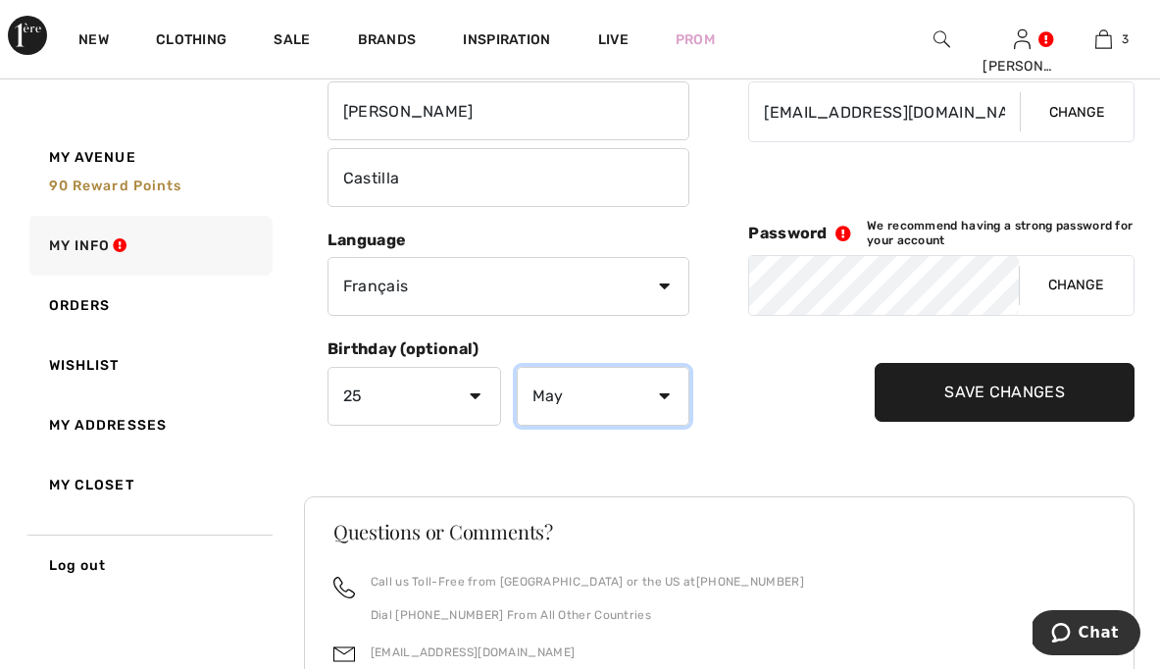
scroll to position [340, 0]
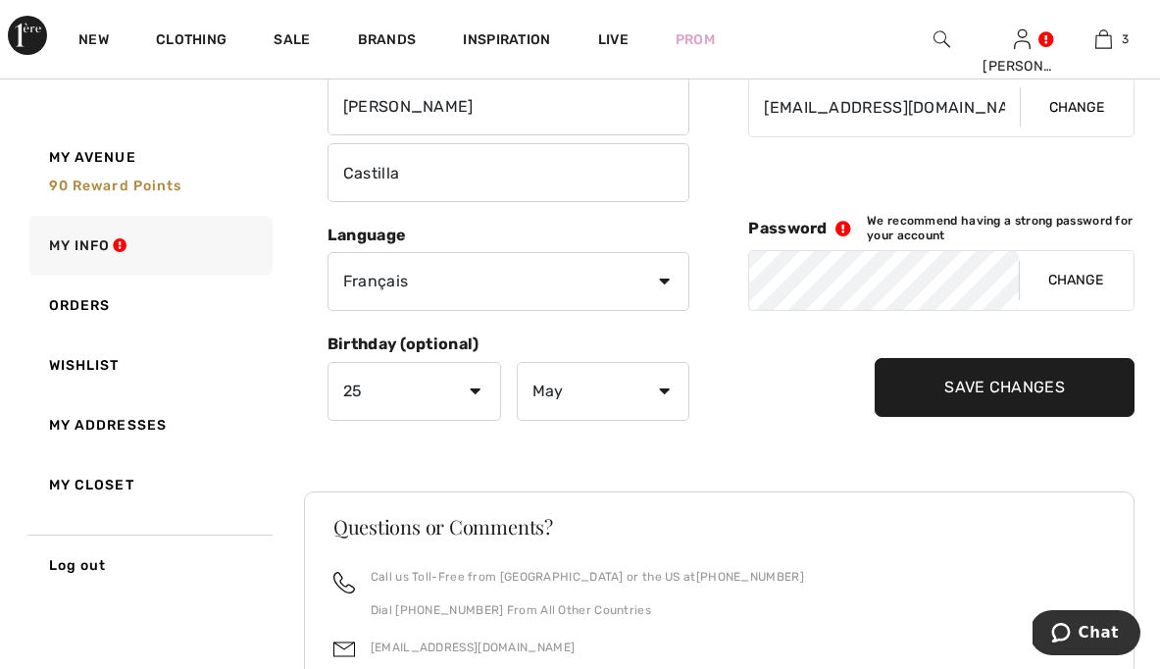
click at [960, 386] on input "Save Changes" at bounding box center [1004, 387] width 260 height 59
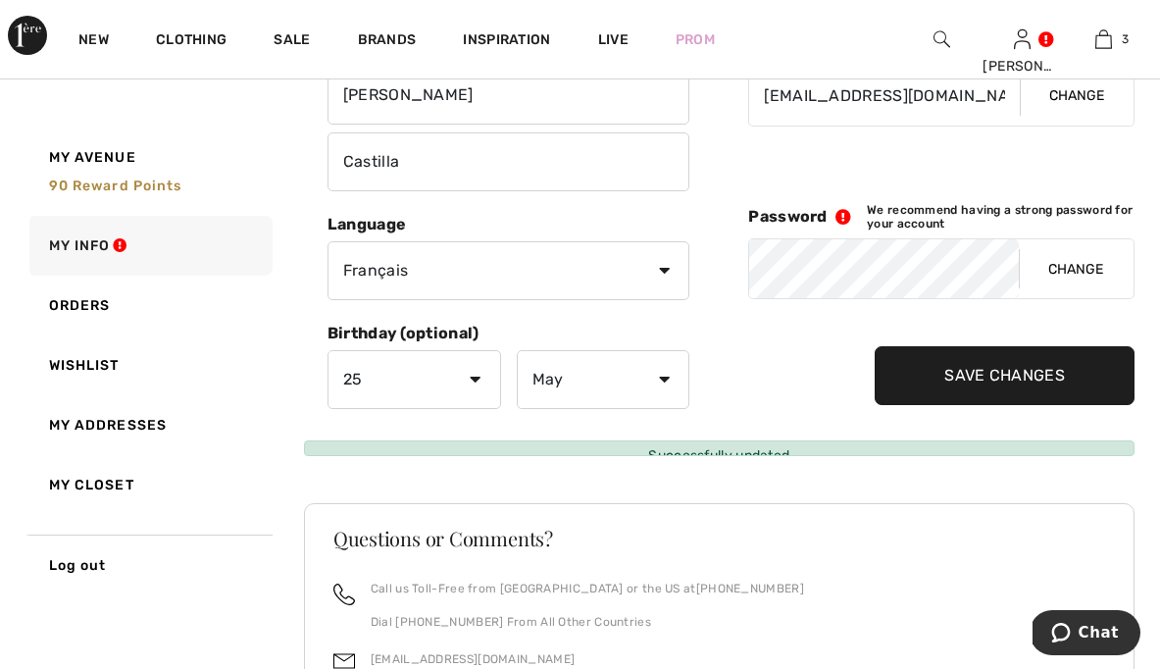
scroll to position [224, 0]
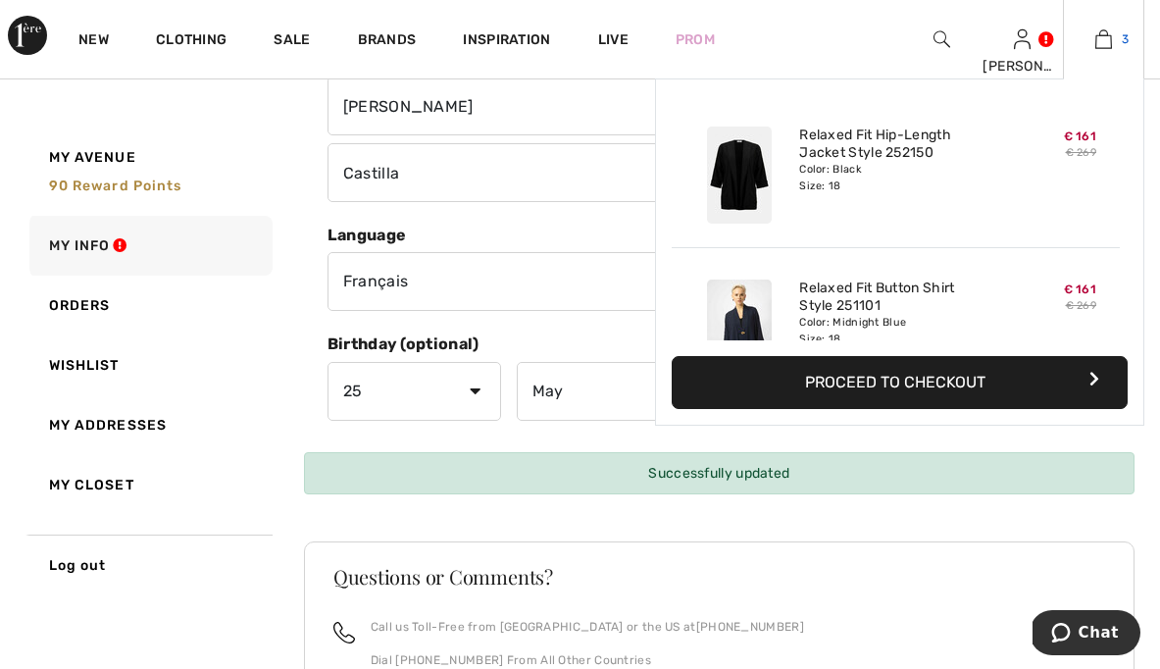
click at [1100, 38] on img at bounding box center [1103, 39] width 17 height 24
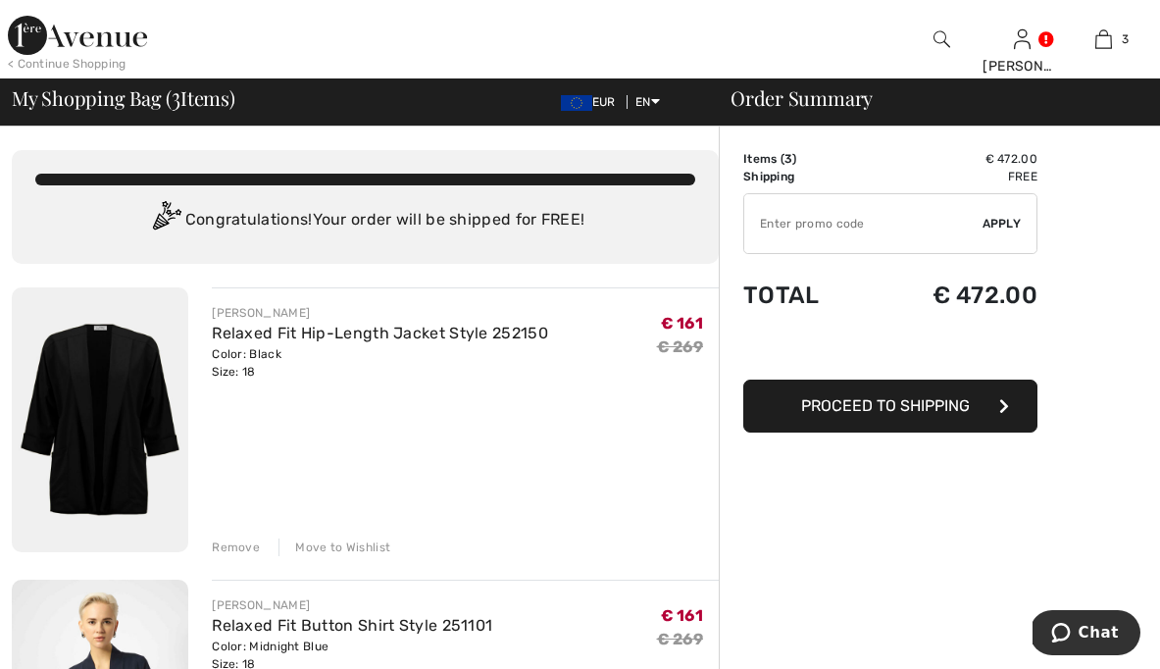
click at [347, 546] on div "Move to Wishlist" at bounding box center [334, 547] width 112 height 18
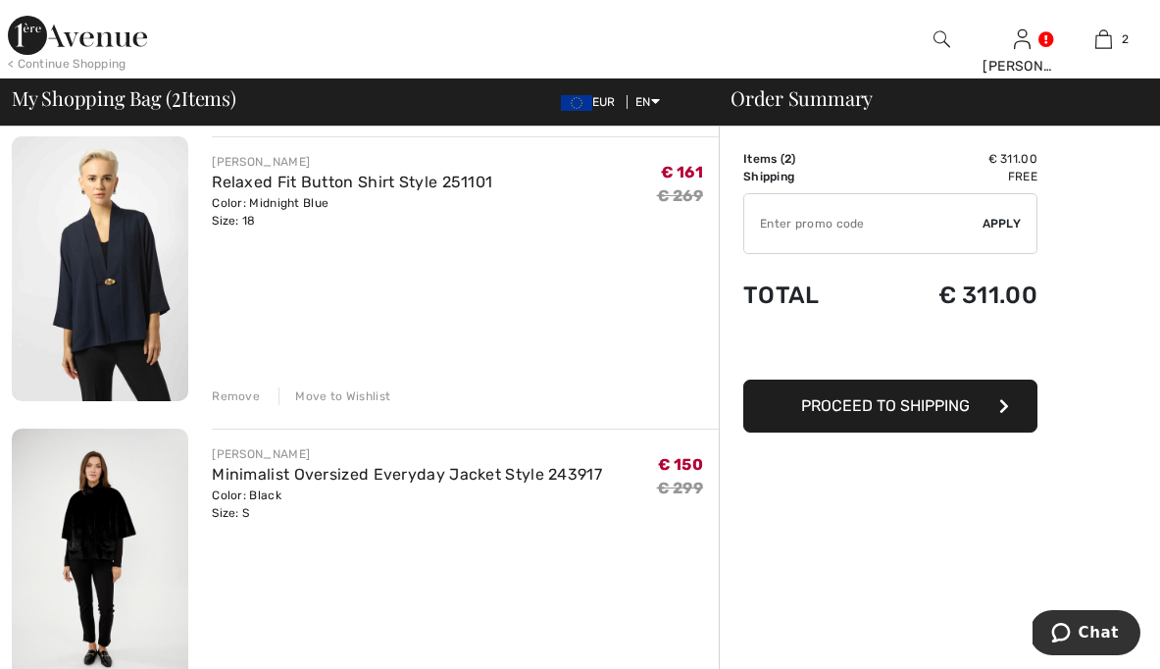
scroll to position [167, 0]
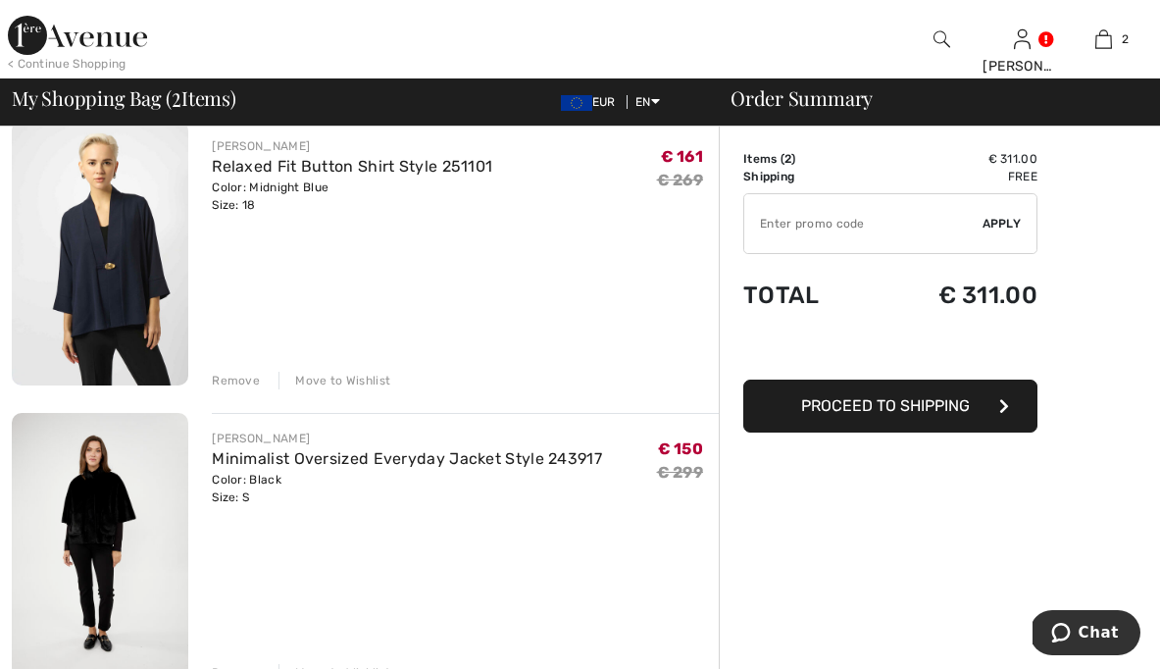
click at [341, 374] on div "Move to Wishlist" at bounding box center [334, 381] width 112 height 18
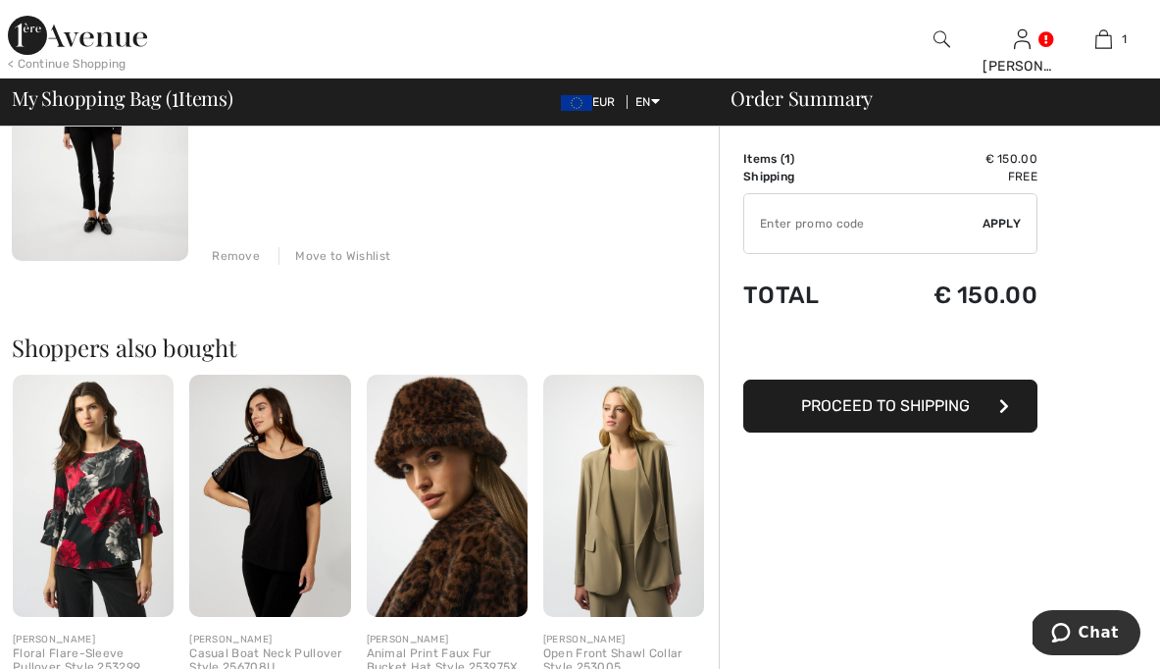
scroll to position [296, 0]
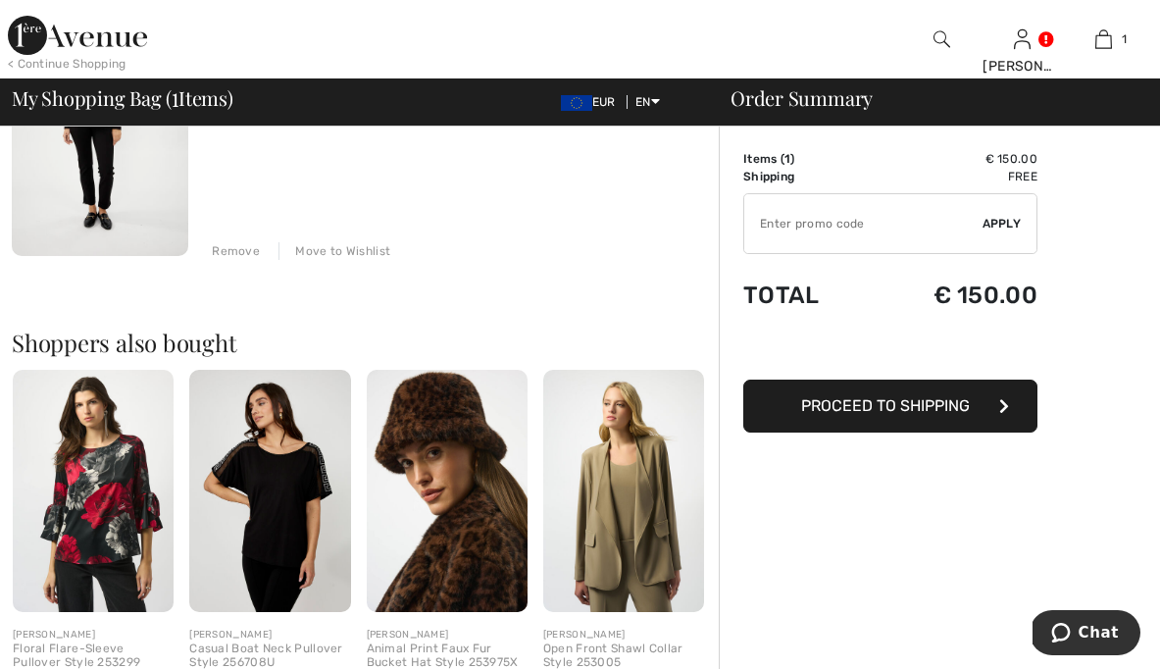
click at [359, 250] on div "Move to Wishlist" at bounding box center [334, 251] width 112 height 18
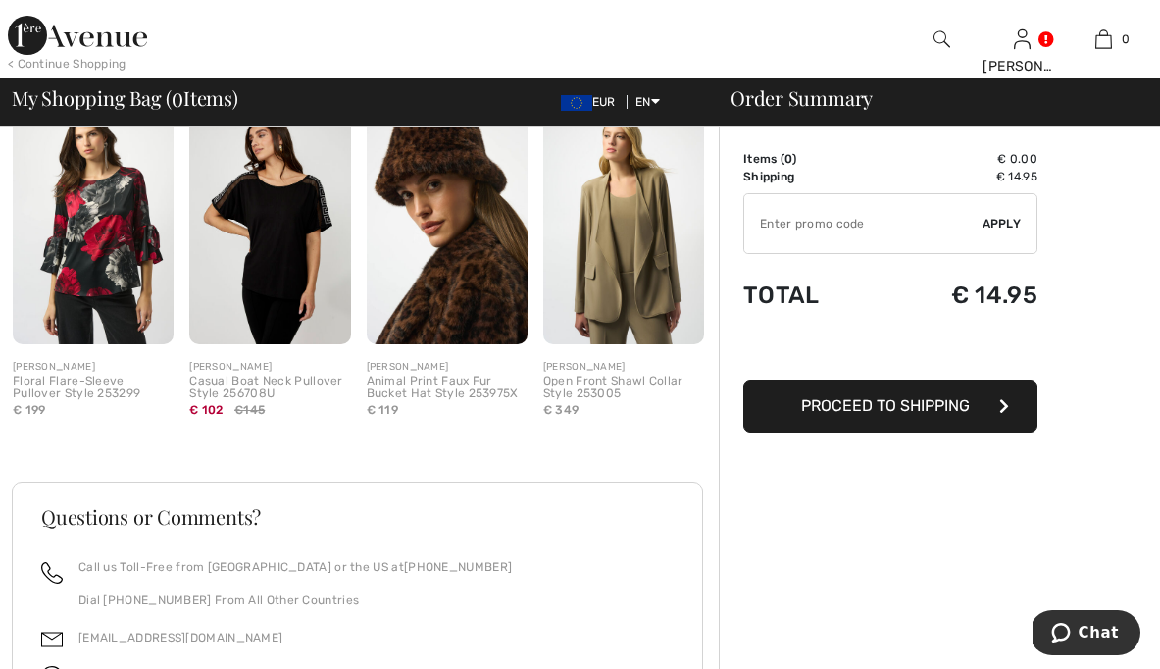
scroll to position [0, 0]
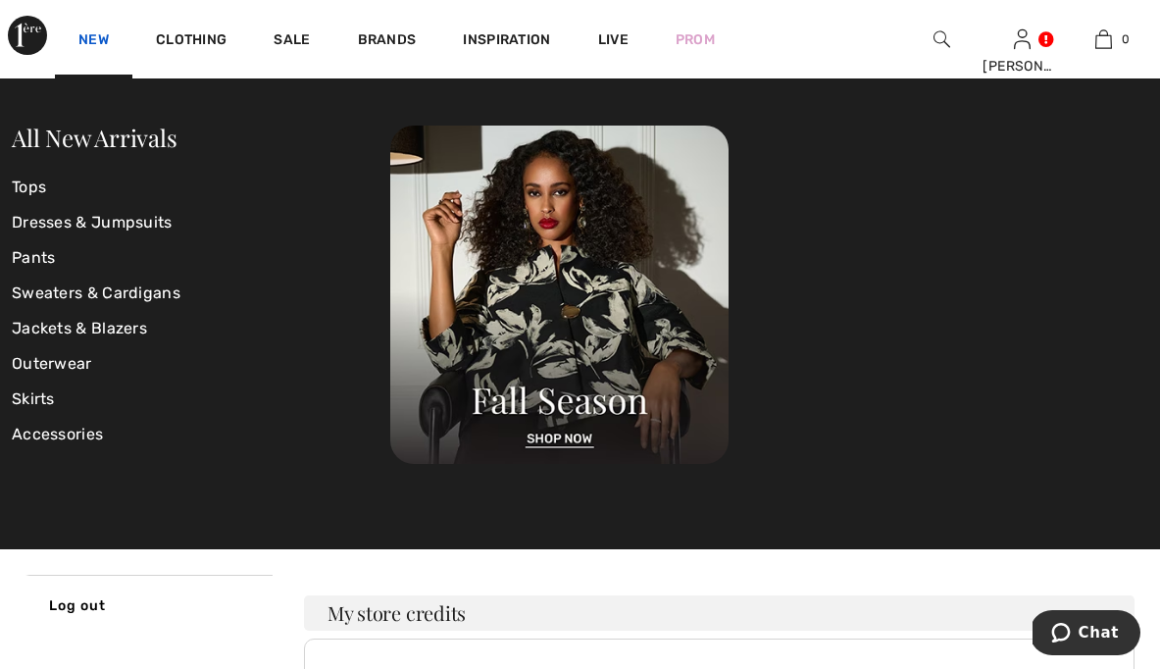
click at [89, 37] on link "New" at bounding box center [93, 41] width 30 height 21
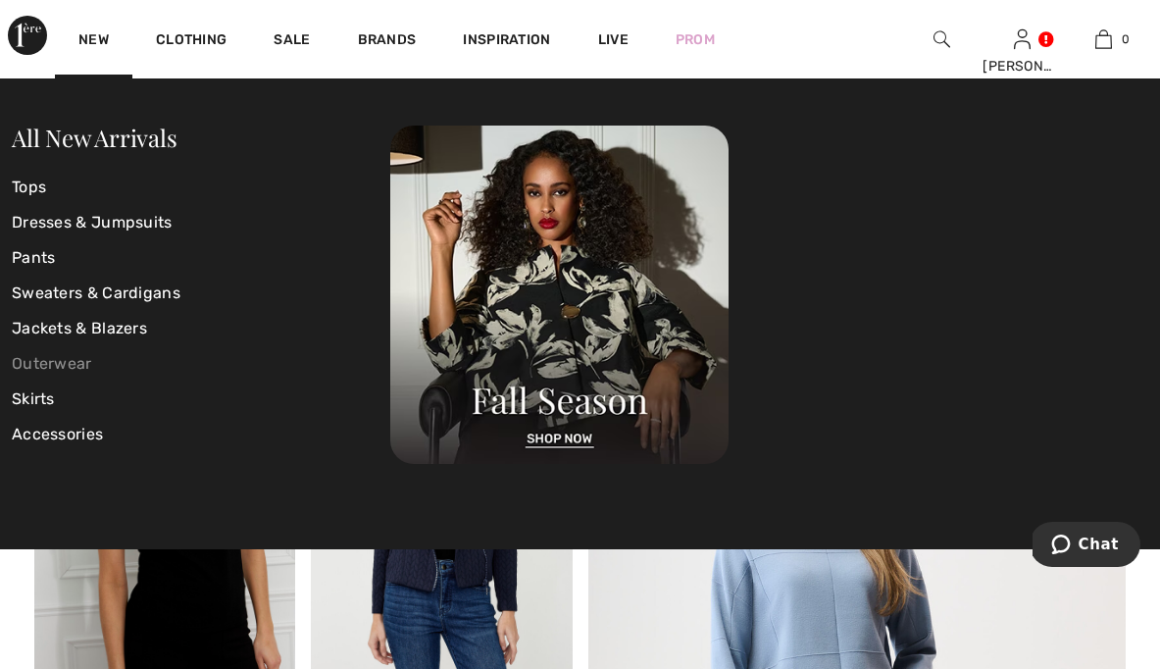
click at [67, 357] on link "Outerwear" at bounding box center [201, 363] width 378 height 35
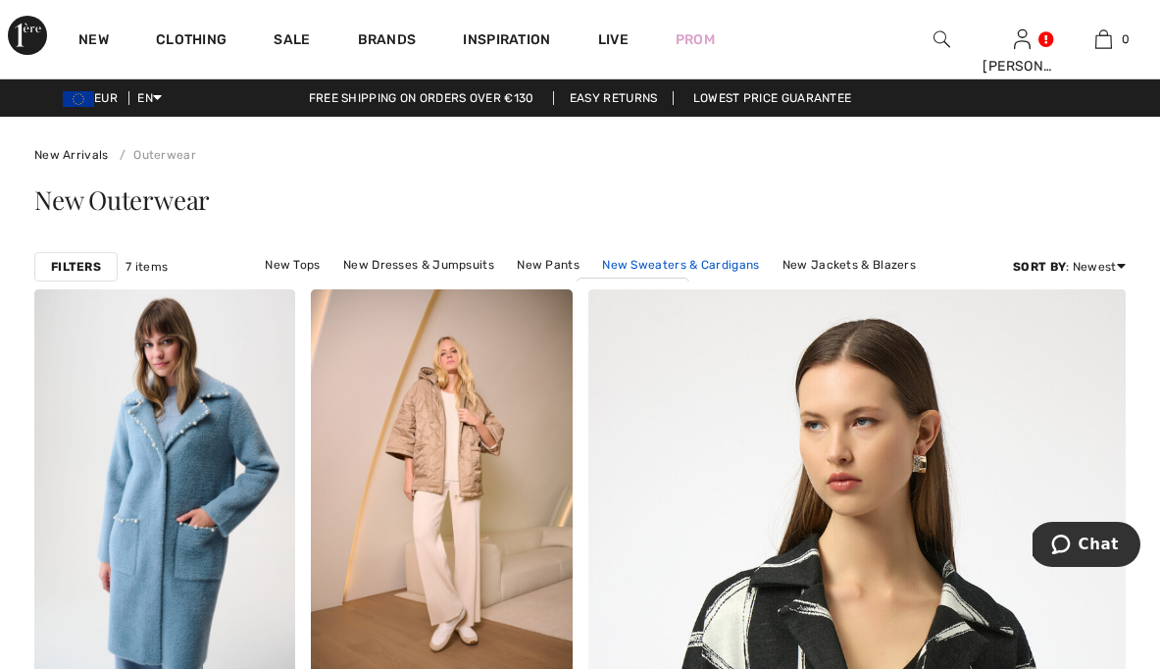
click at [678, 267] on link "New Sweaters & Cardigans" at bounding box center [680, 264] width 176 height 25
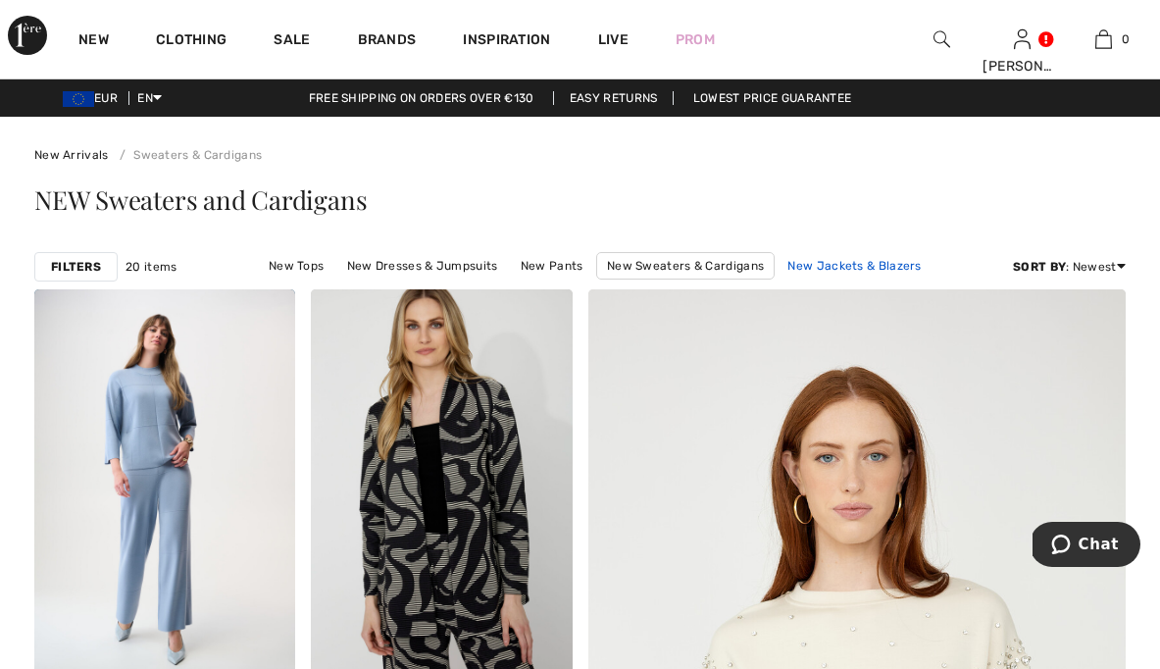
click at [868, 261] on link "New Jackets & Blazers" at bounding box center [853, 265] width 153 height 25
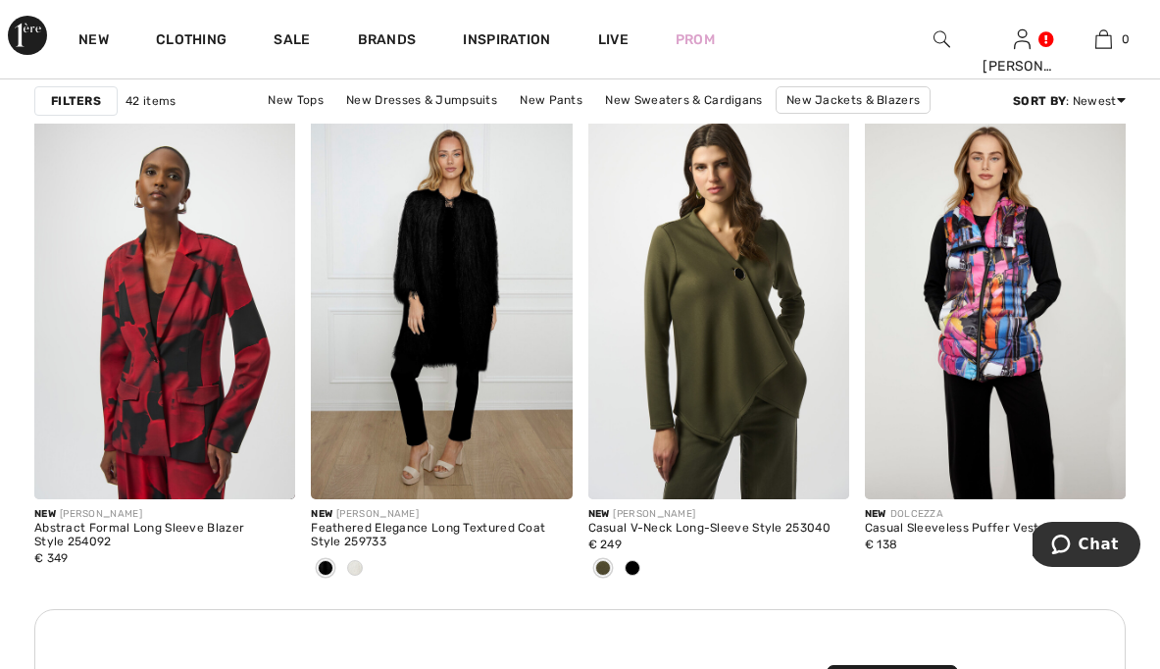
scroll to position [5630, 0]
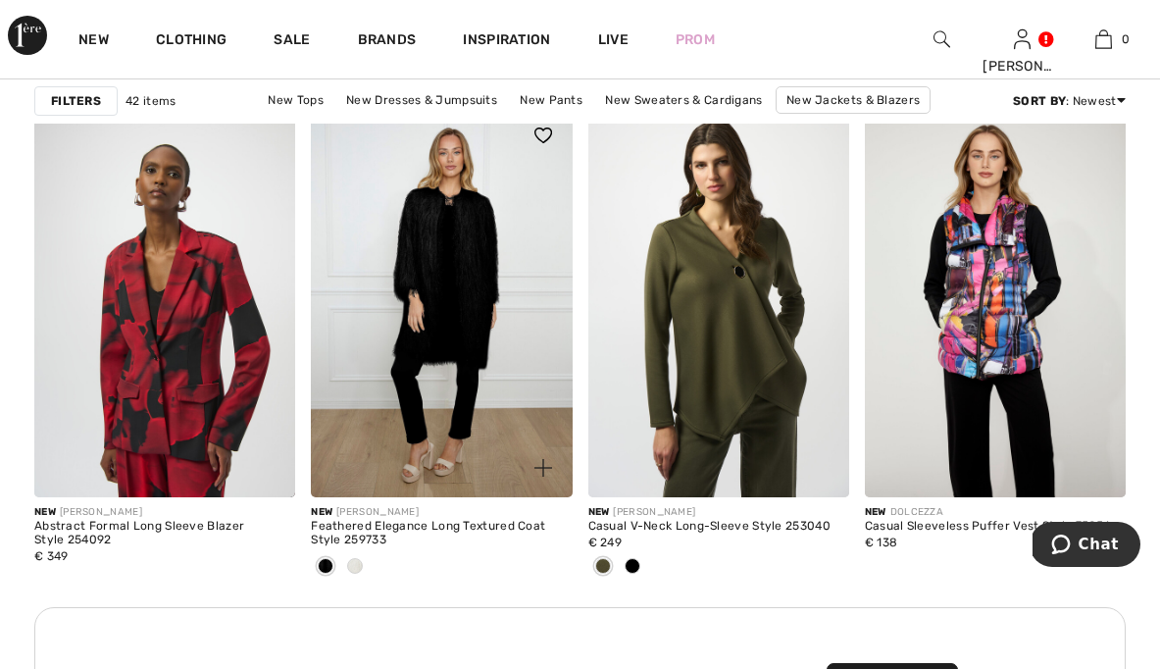
click at [475, 305] on img at bounding box center [441, 301] width 261 height 391
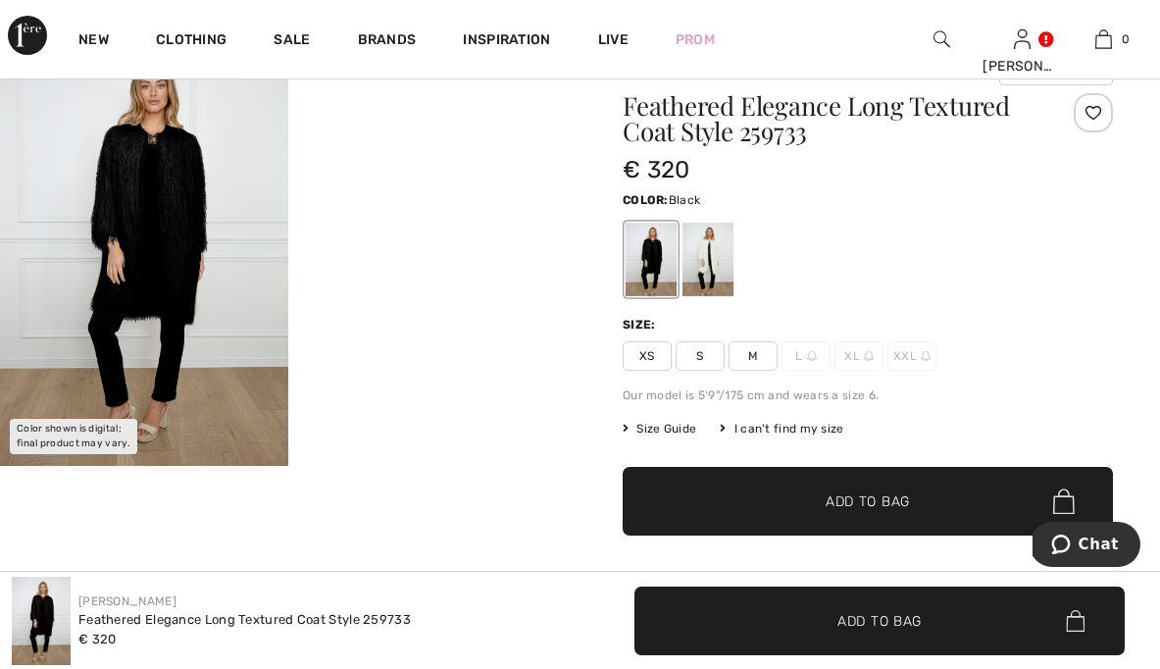
scroll to position [85, 0]
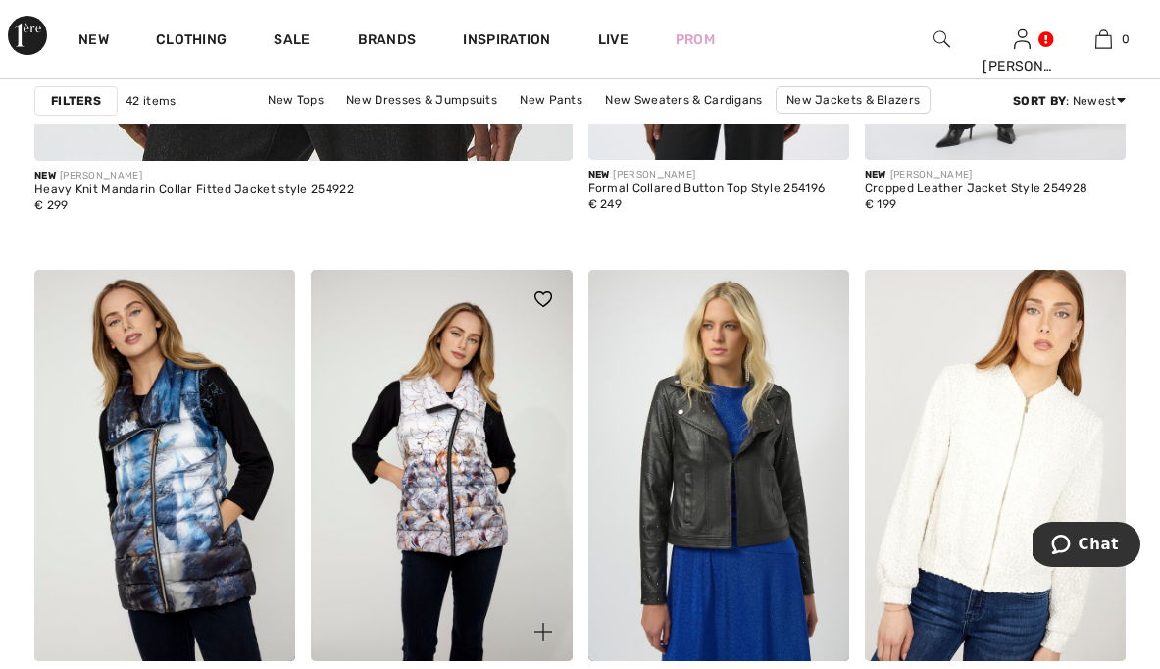
scroll to position [4954, 0]
